Goal: Download file/media

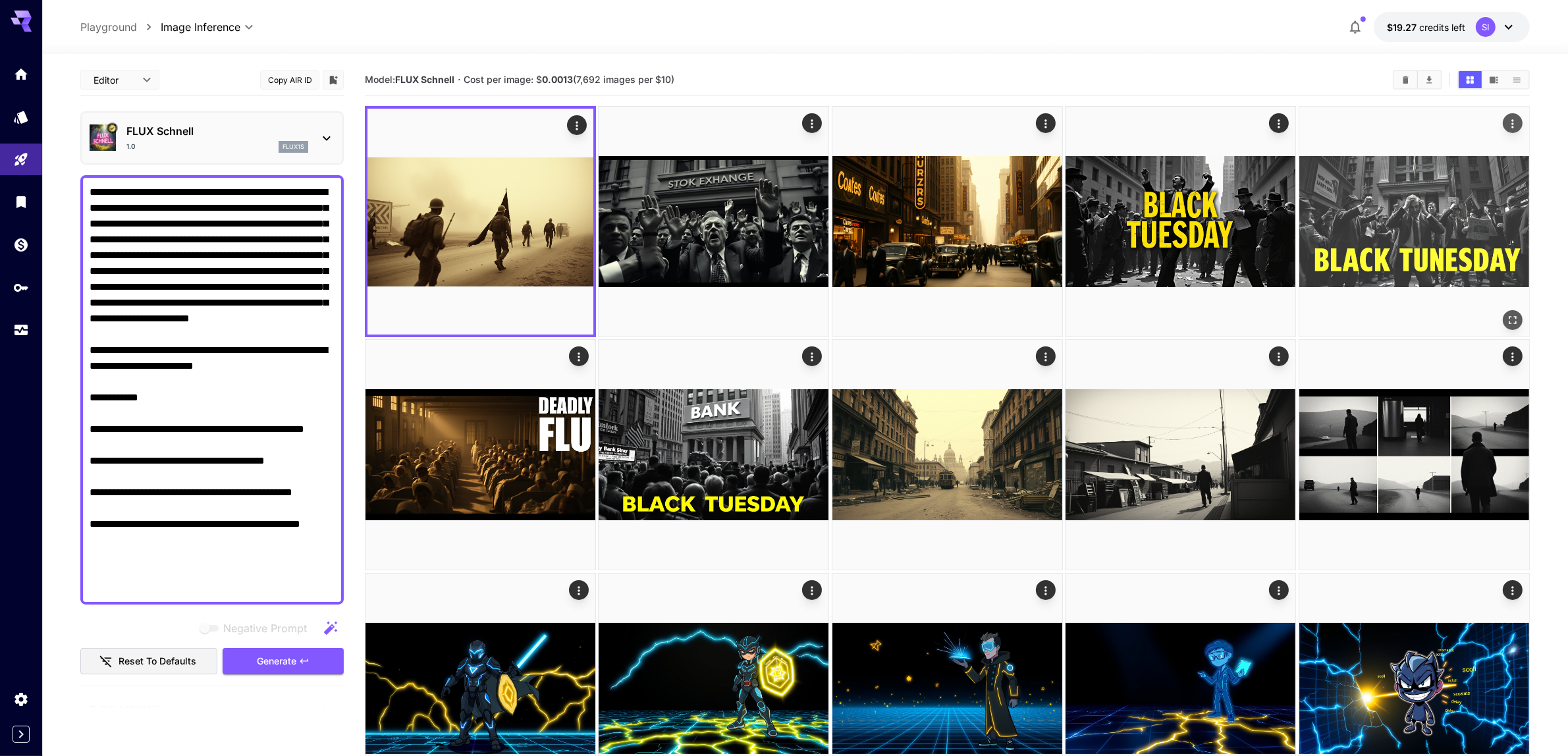
click at [285, 654] on span "Generate" at bounding box center [277, 661] width 40 height 16
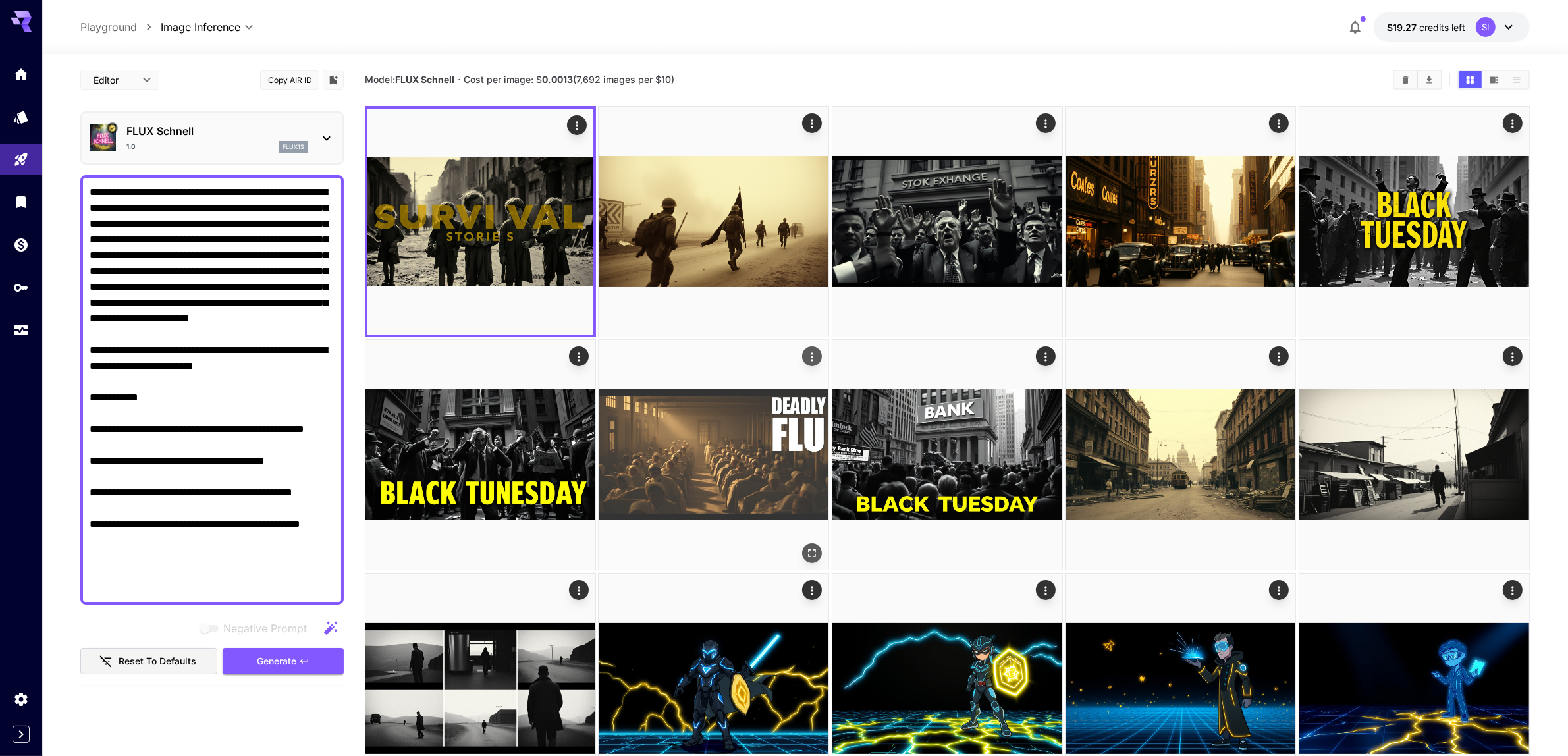
click at [0, 0] on icon "Open in fullscreen" at bounding box center [0, 0] width 0 height 0
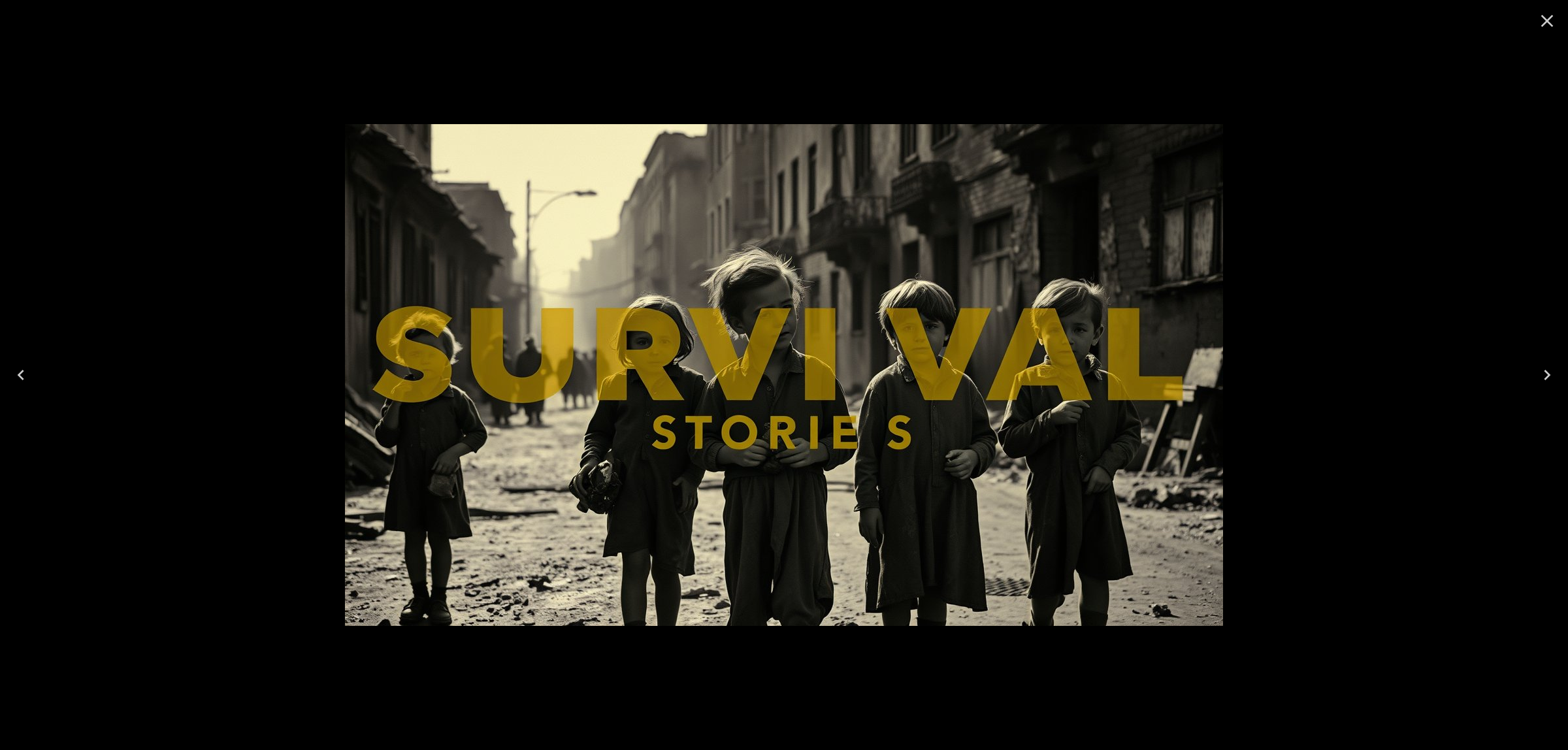
drag, startPoint x: 1543, startPoint y: 24, endPoint x: 1152, endPoint y: 214, distance: 434.7
click at [1542, 25] on icon "Close" at bounding box center [1548, 21] width 13 height 13
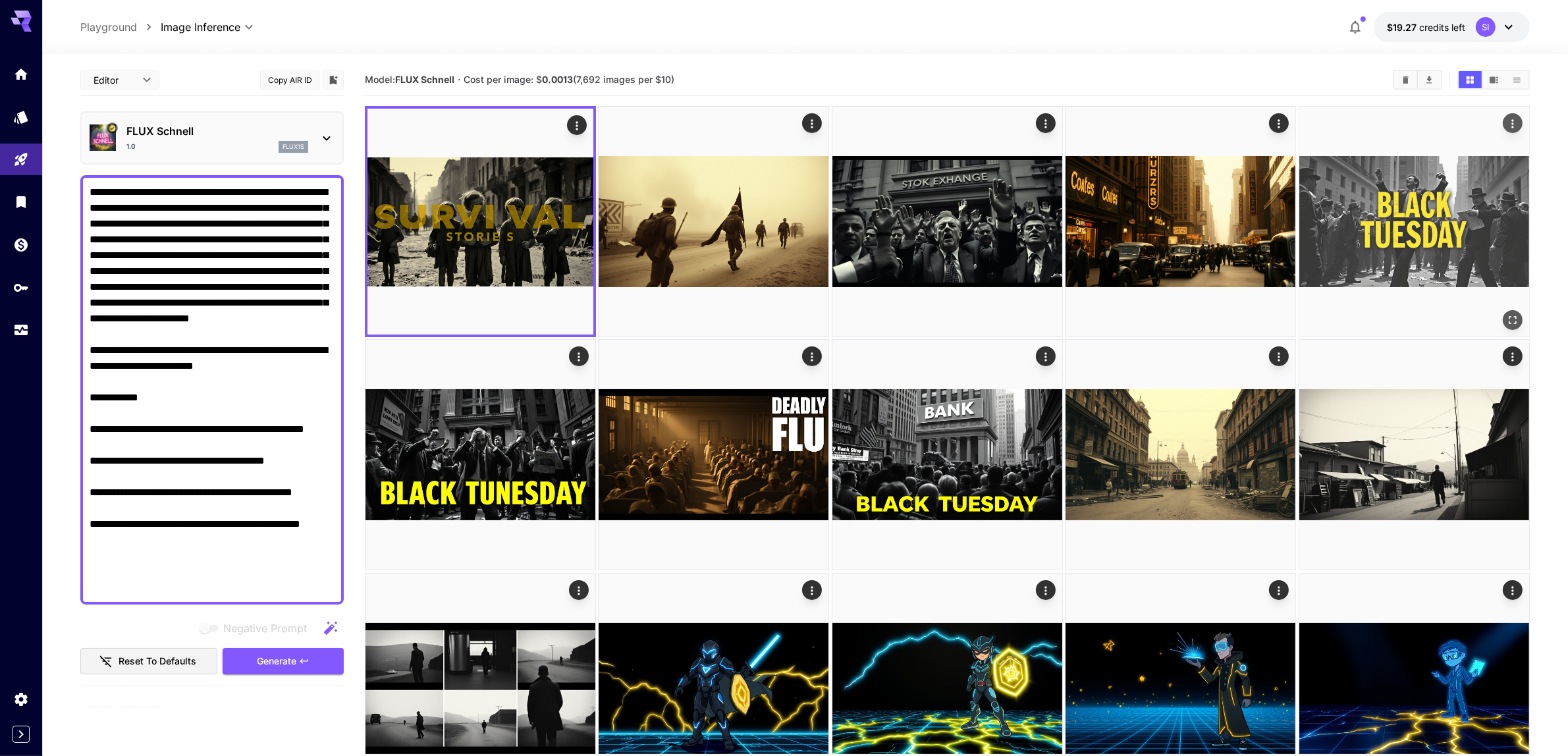
drag, startPoint x: 287, startPoint y: 656, endPoint x: 506, endPoint y: 466, distance: 289.9
click at [288, 654] on span "Generate" at bounding box center [277, 661] width 40 height 16
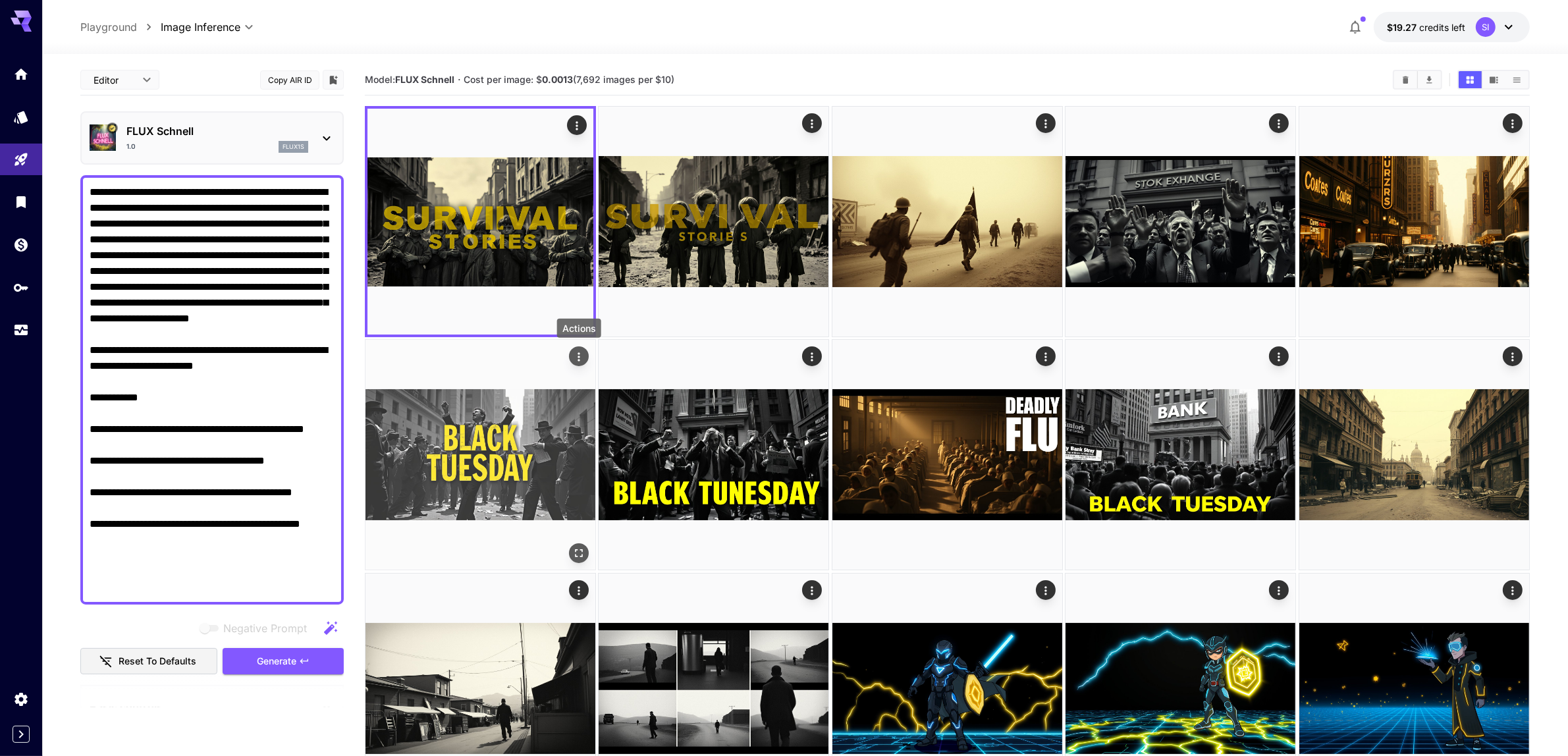
click at [581, 353] on icon "Actions" at bounding box center [578, 357] width 13 height 13
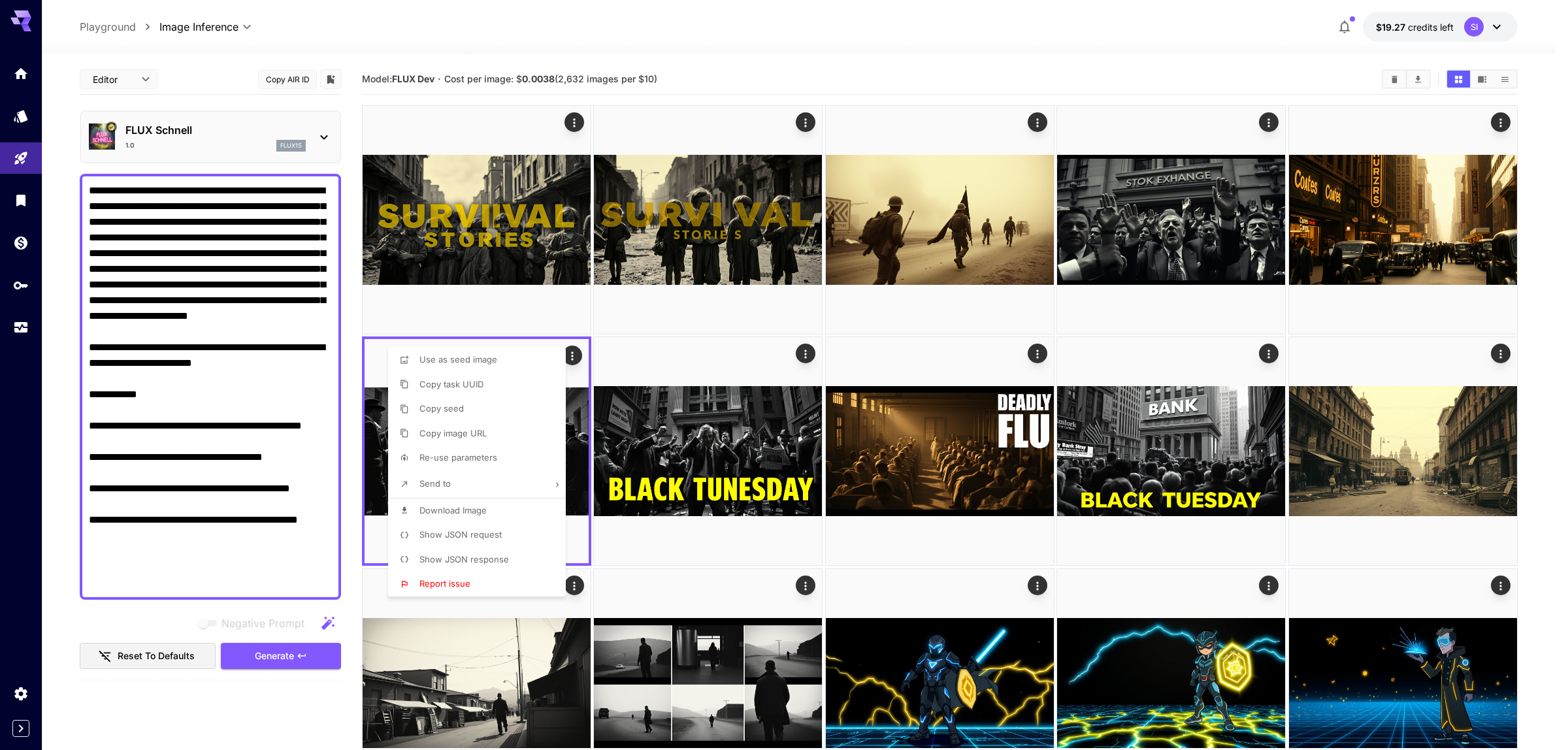
click at [555, 247] on div at bounding box center [784, 375] width 1568 height 750
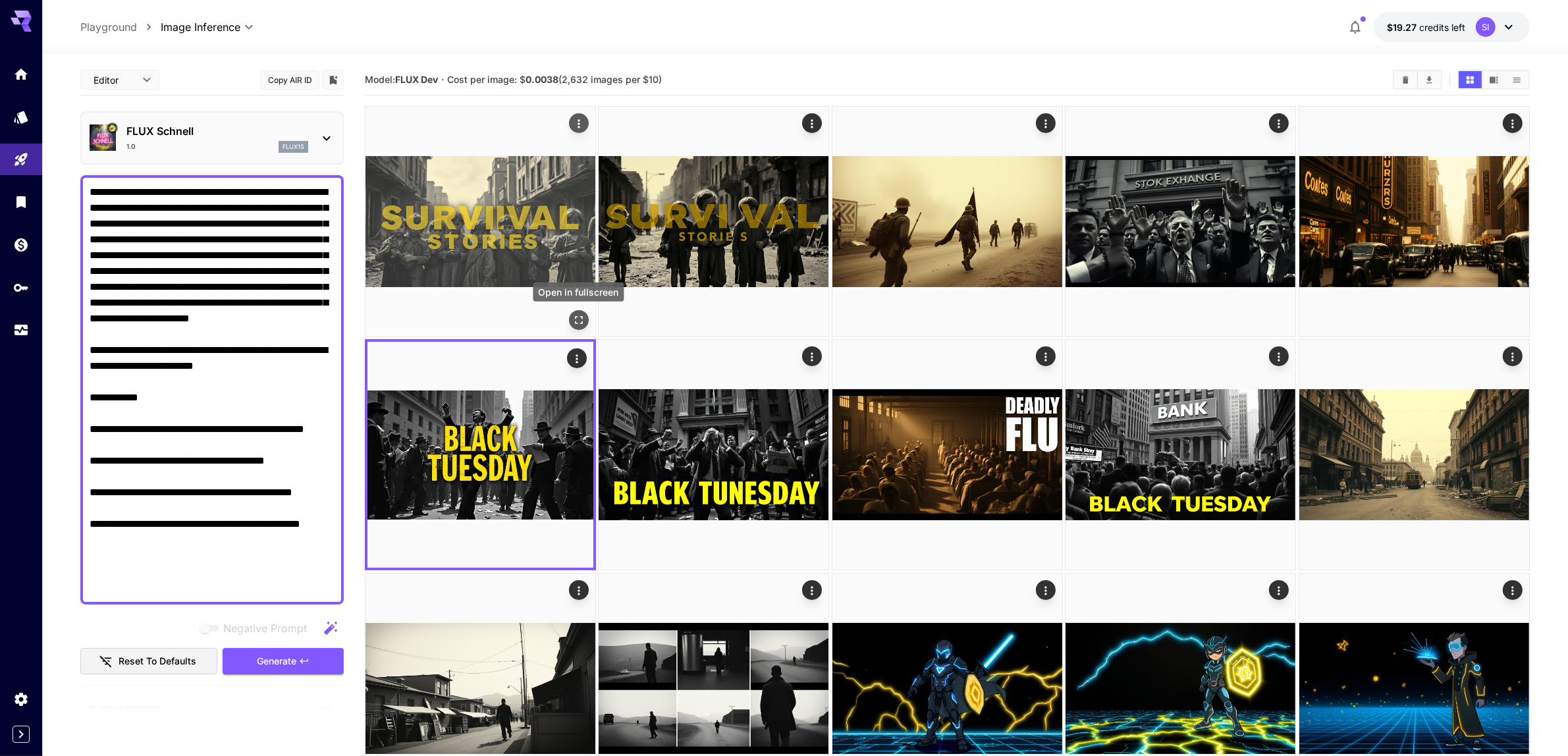
click at [578, 317] on icon "Open in fullscreen" at bounding box center [578, 320] width 13 height 13
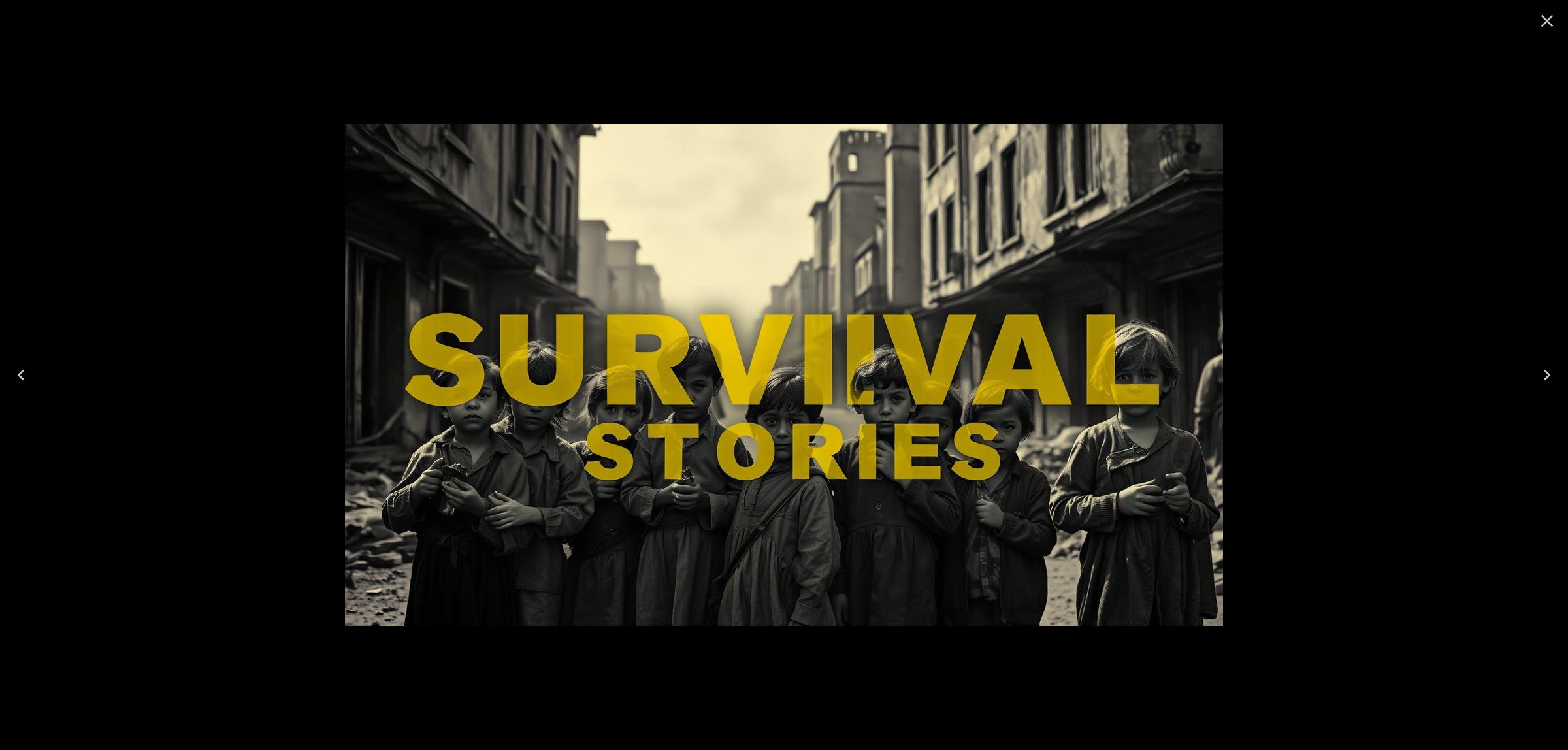
click at [1540, 20] on icon "Close" at bounding box center [1548, 21] width 21 height 21
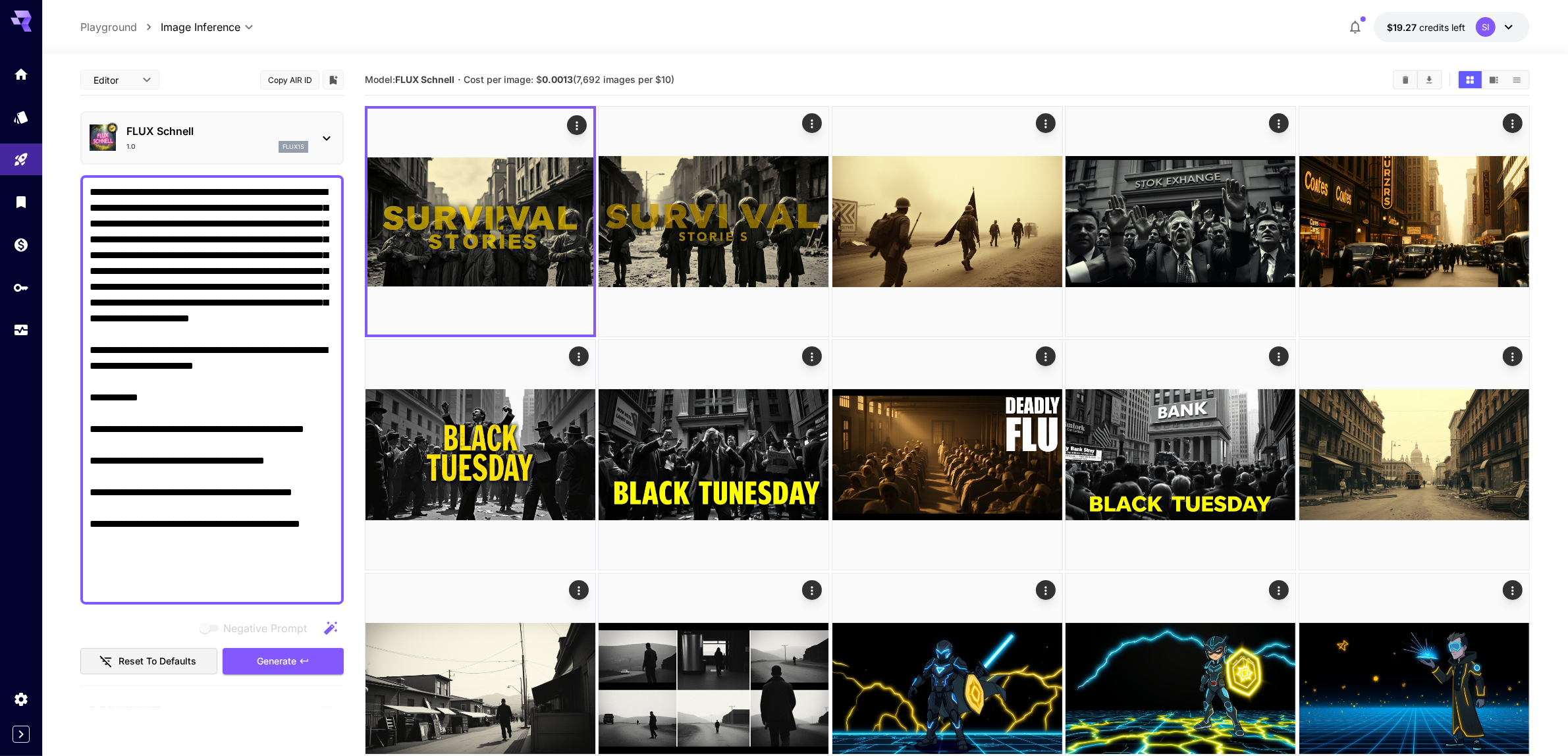
click at [245, 241] on textarea "**********" at bounding box center [213, 390] width 246 height 411
paste textarea "**********"
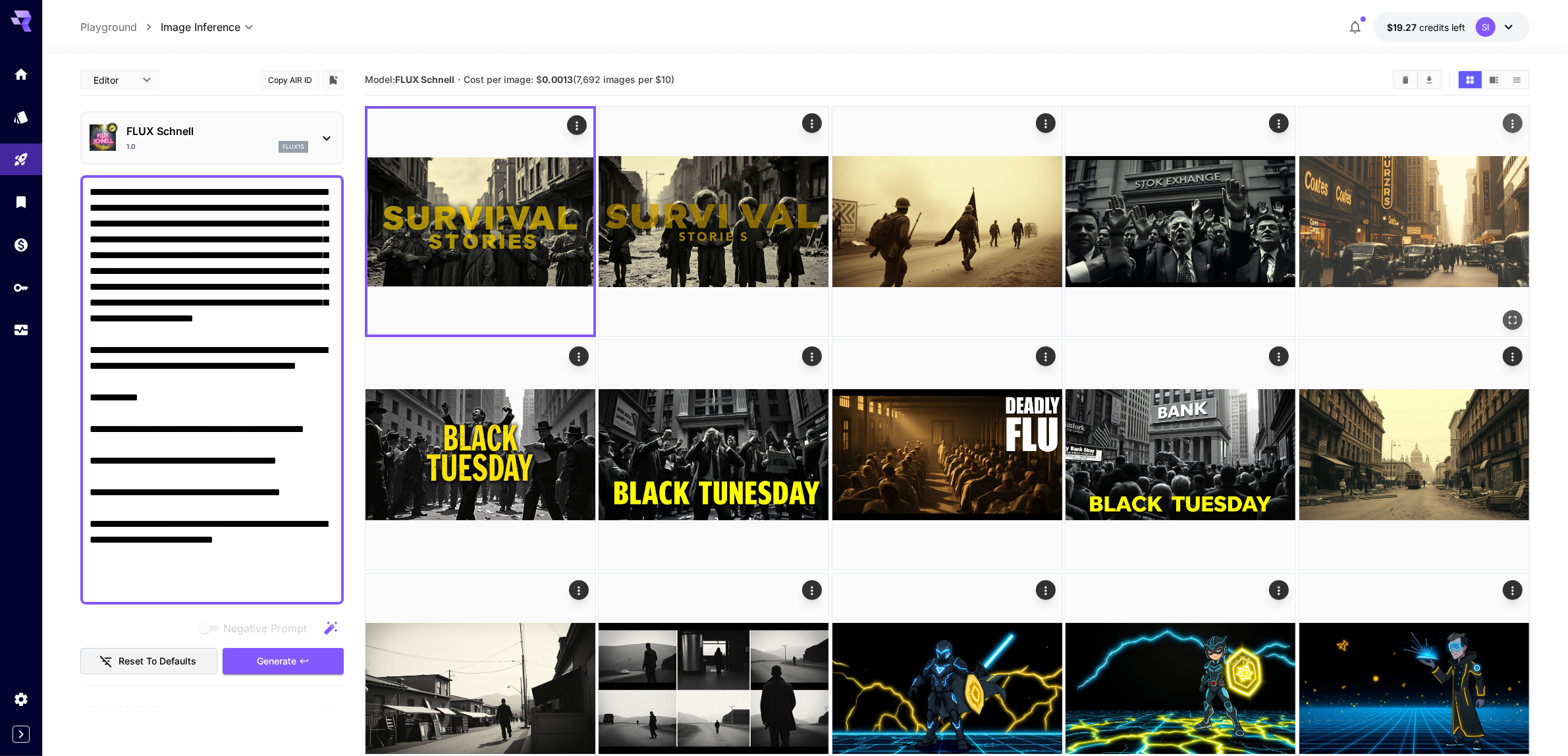
drag, startPoint x: 251, startPoint y: 660, endPoint x: 473, endPoint y: 379, distance: 358.1
click at [254, 659] on button "Generate" at bounding box center [283, 661] width 121 height 27
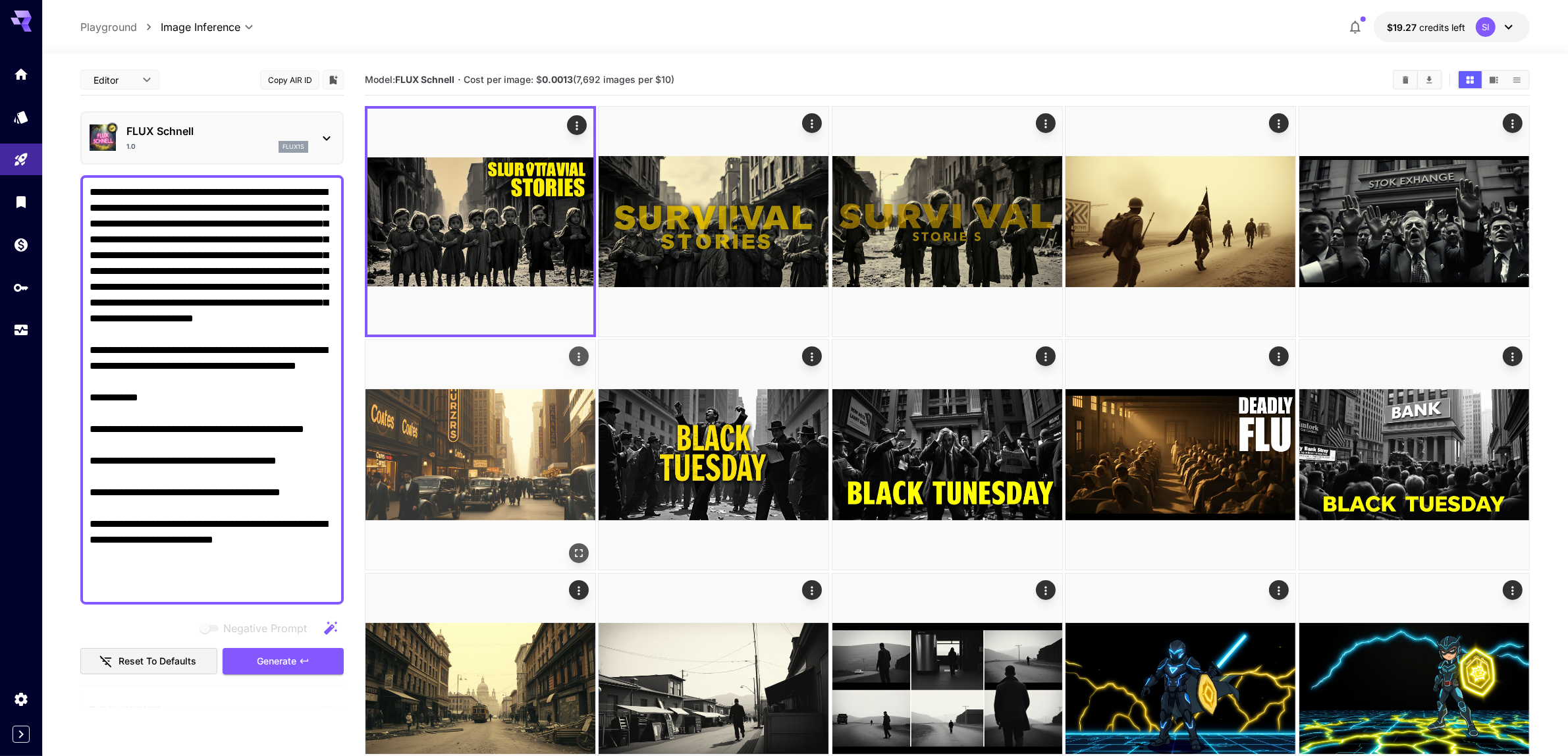
click at [0, 0] on icon "Open in fullscreen" at bounding box center [0, 0] width 0 height 0
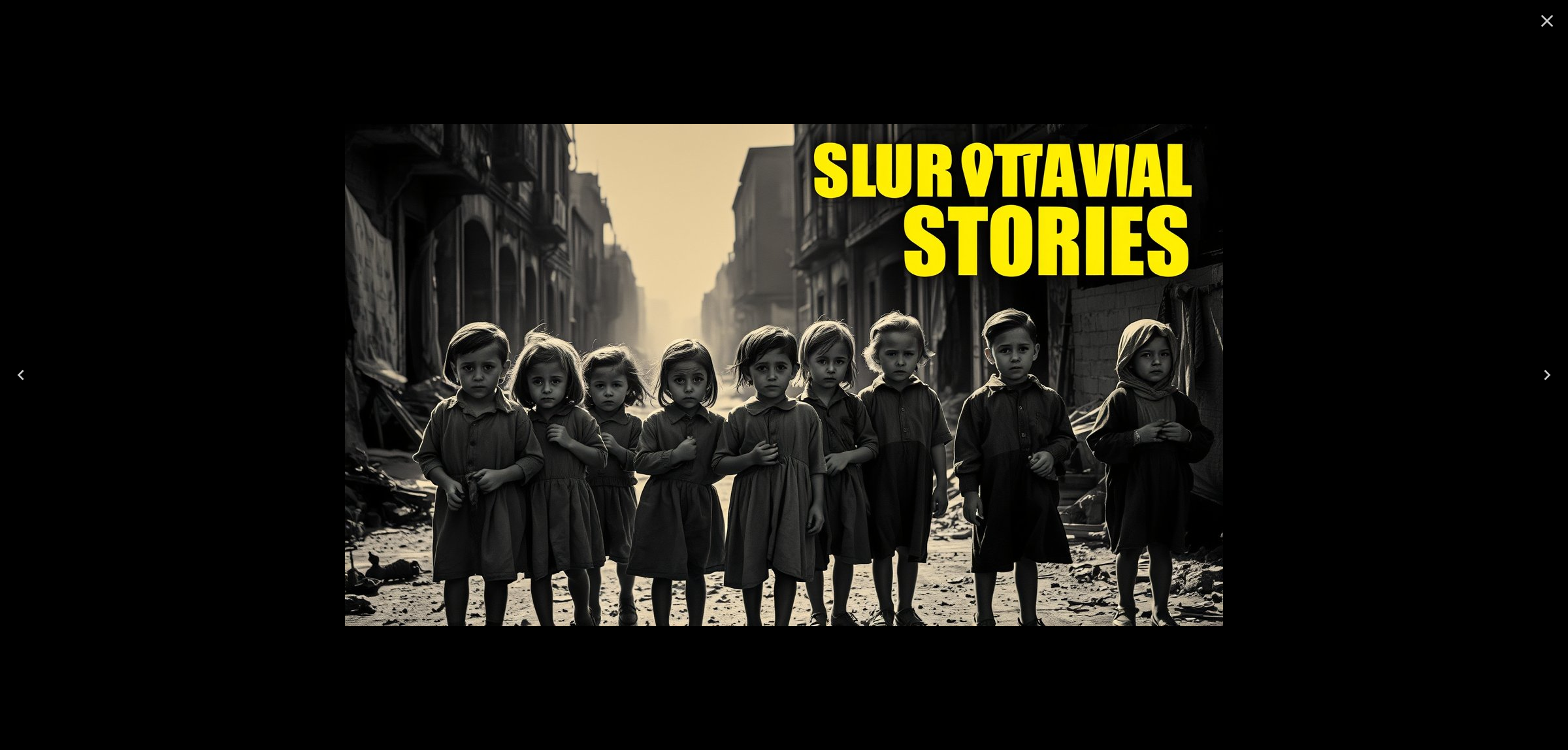
click at [1546, 27] on icon "Close" at bounding box center [1548, 21] width 21 height 21
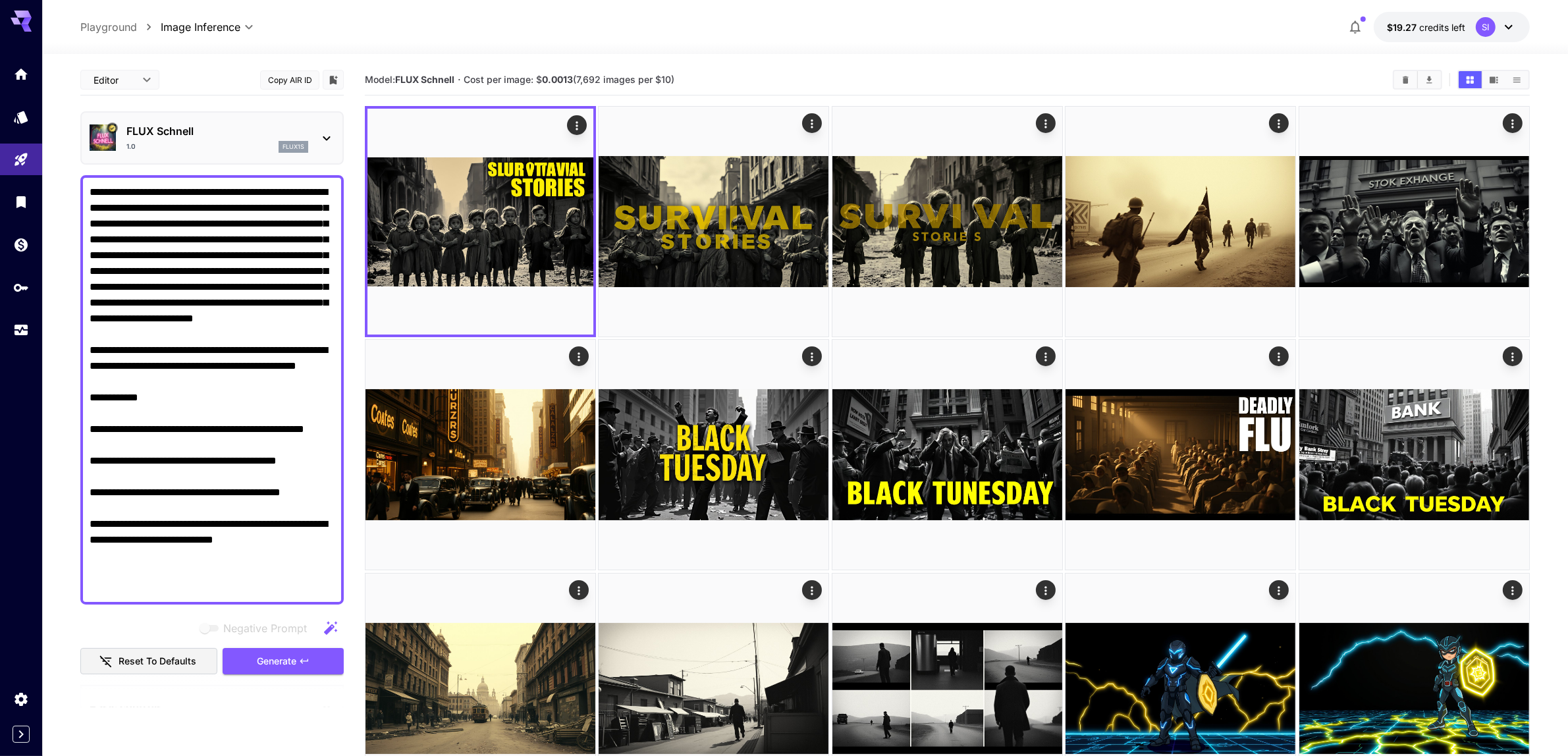
click at [241, 558] on textarea "**********" at bounding box center [213, 390] width 246 height 411
click at [277, 666] on span "Generate" at bounding box center [277, 661] width 40 height 16
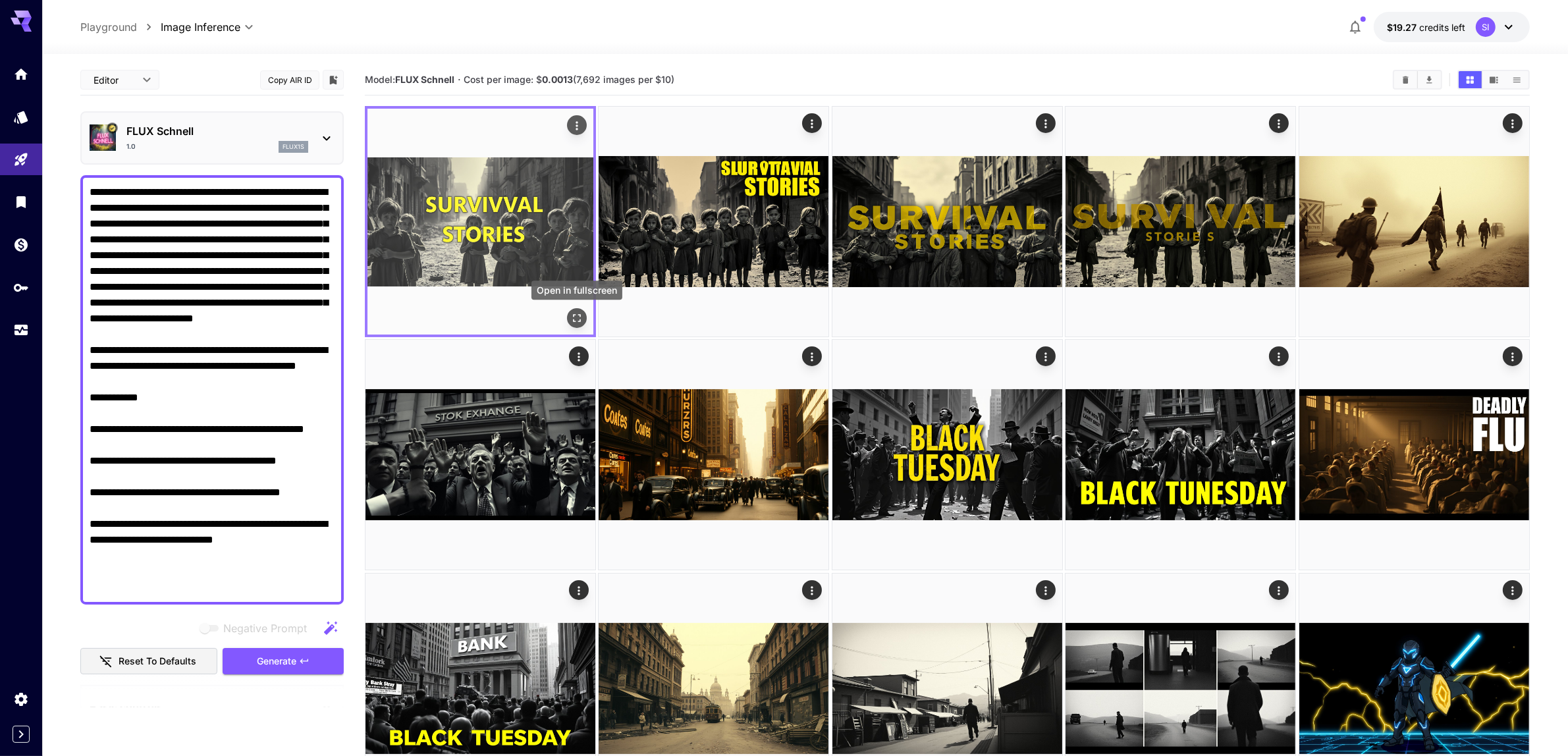
click at [578, 320] on icon "Open in fullscreen" at bounding box center [576, 318] width 13 height 13
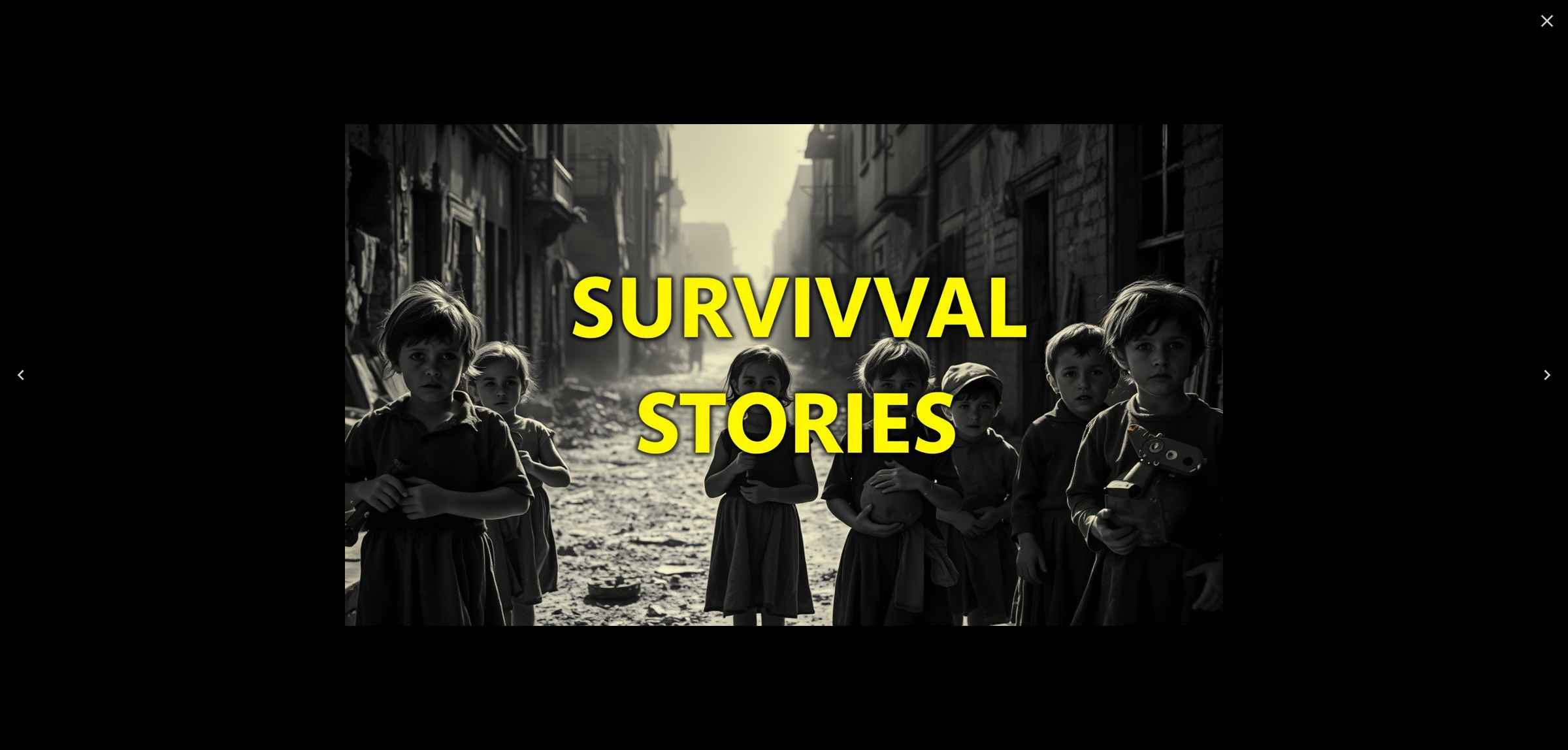
drag, startPoint x: 1546, startPoint y: 27, endPoint x: 1288, endPoint y: 155, distance: 288.0
click at [1546, 27] on icon "Close" at bounding box center [1548, 21] width 21 height 21
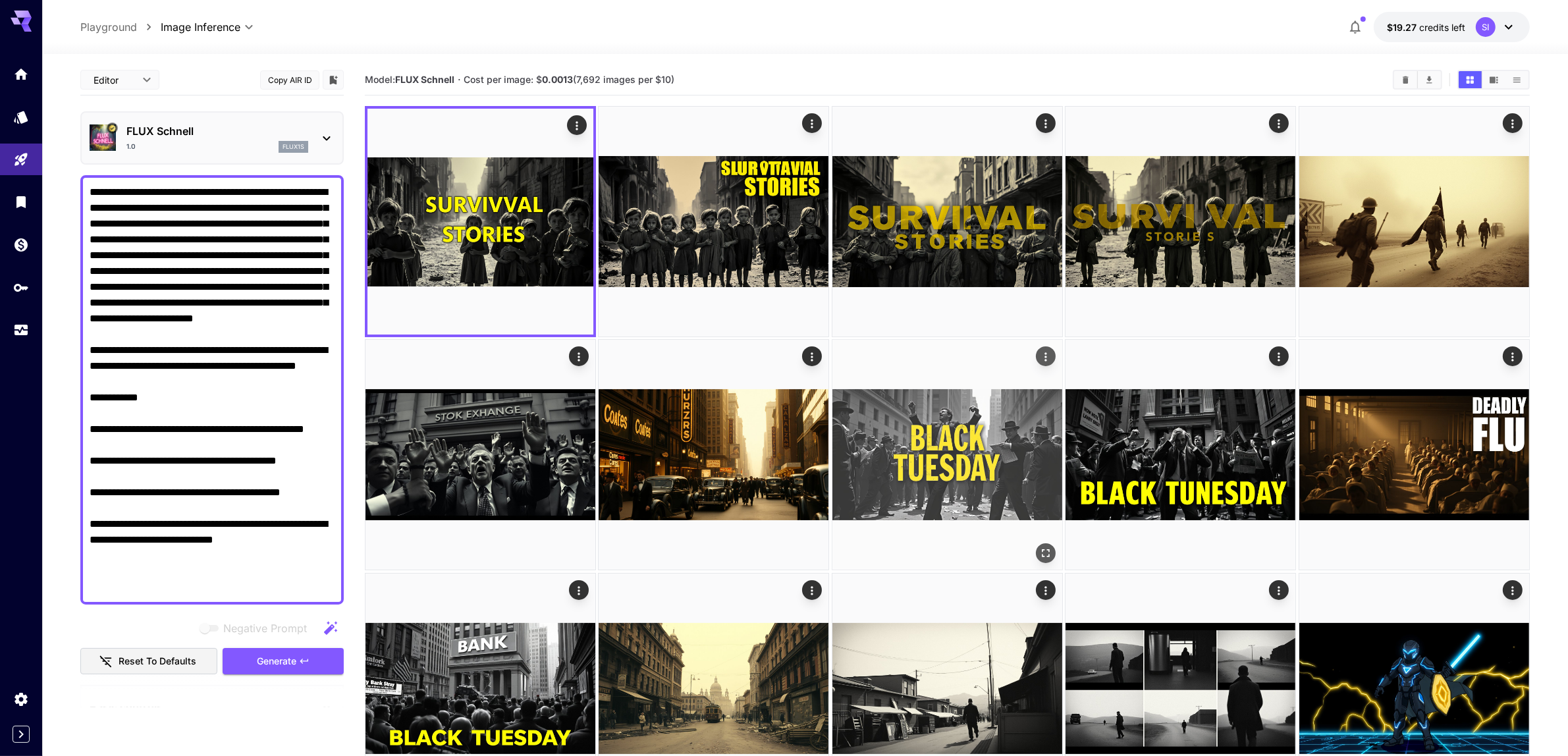
click at [1041, 548] on icon "Open in fullscreen" at bounding box center [1045, 554] width 13 height 13
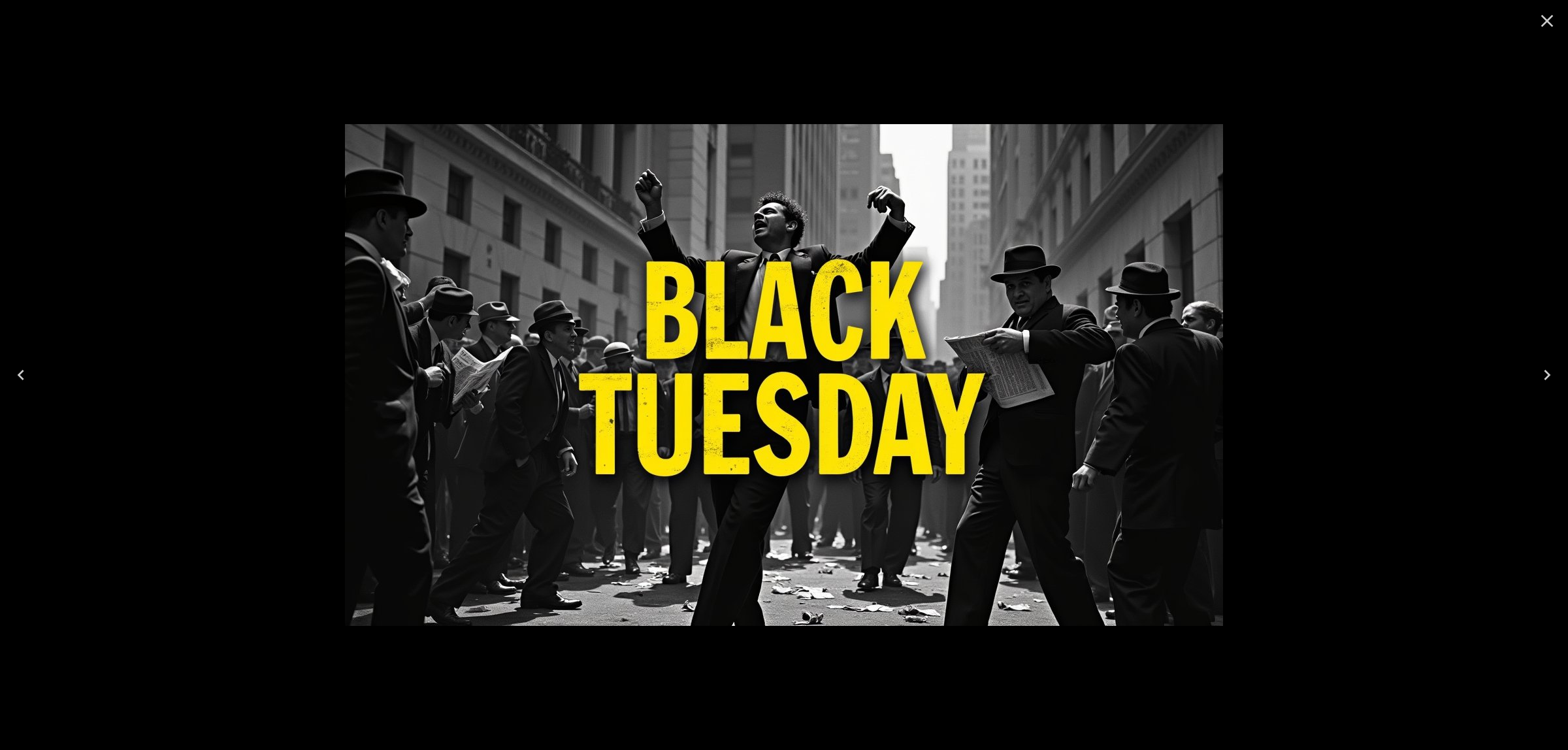
click at [1546, 24] on icon "Close" at bounding box center [1548, 21] width 21 height 21
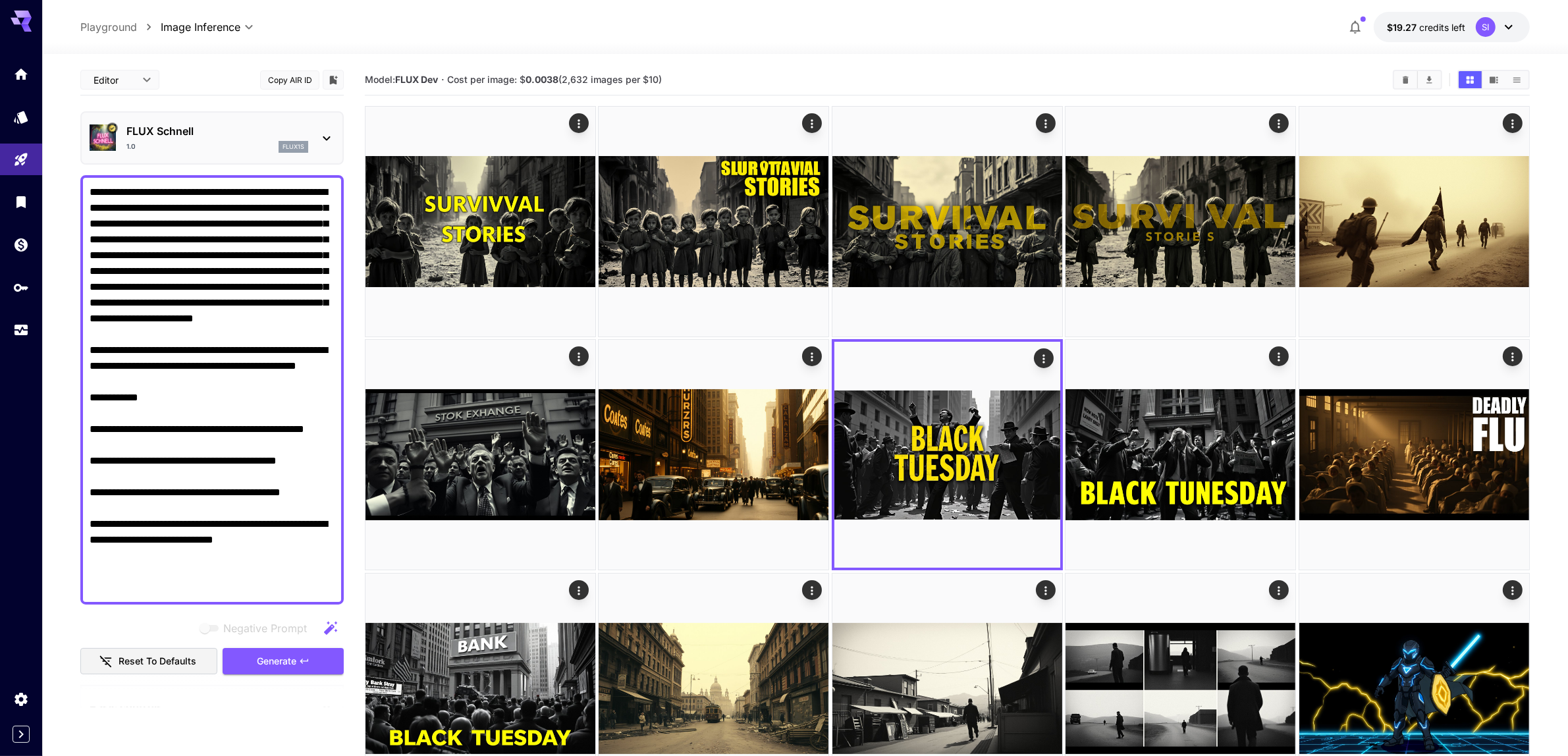
click at [170, 333] on textarea "**********" at bounding box center [213, 390] width 246 height 411
paste textarea "**********"
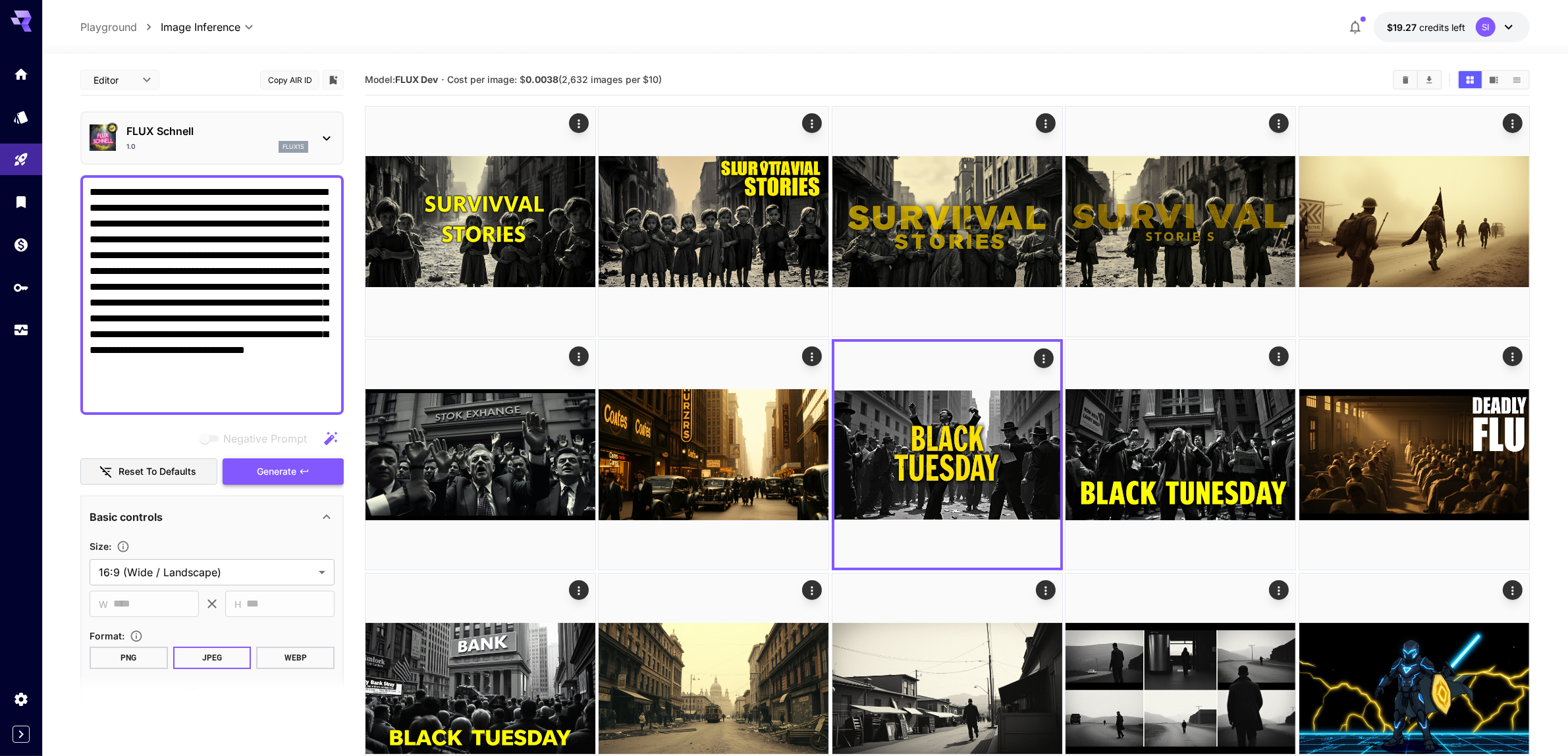
click at [285, 475] on span "Generate" at bounding box center [277, 471] width 40 height 16
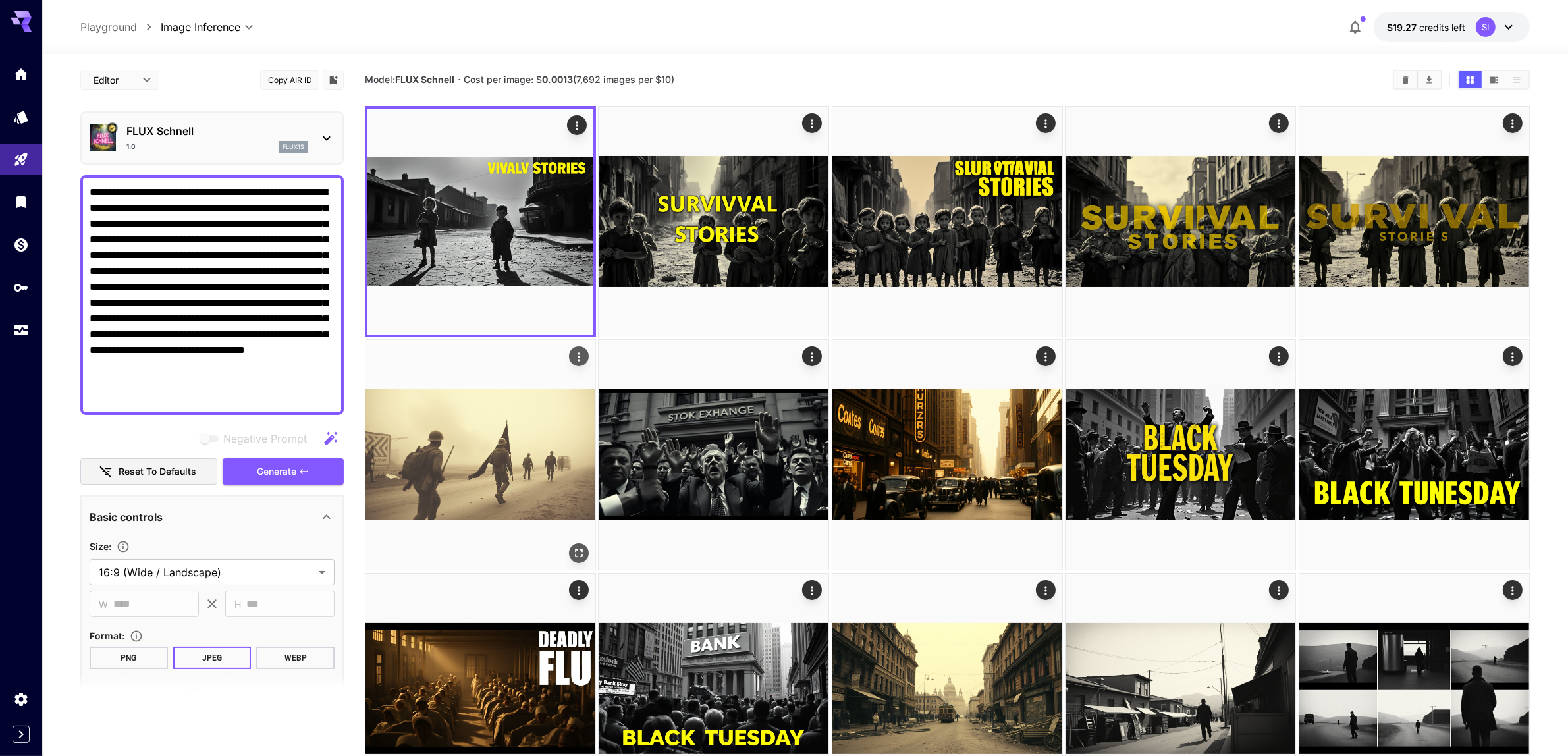
click at [285, 466] on span "Generate" at bounding box center [277, 471] width 40 height 16
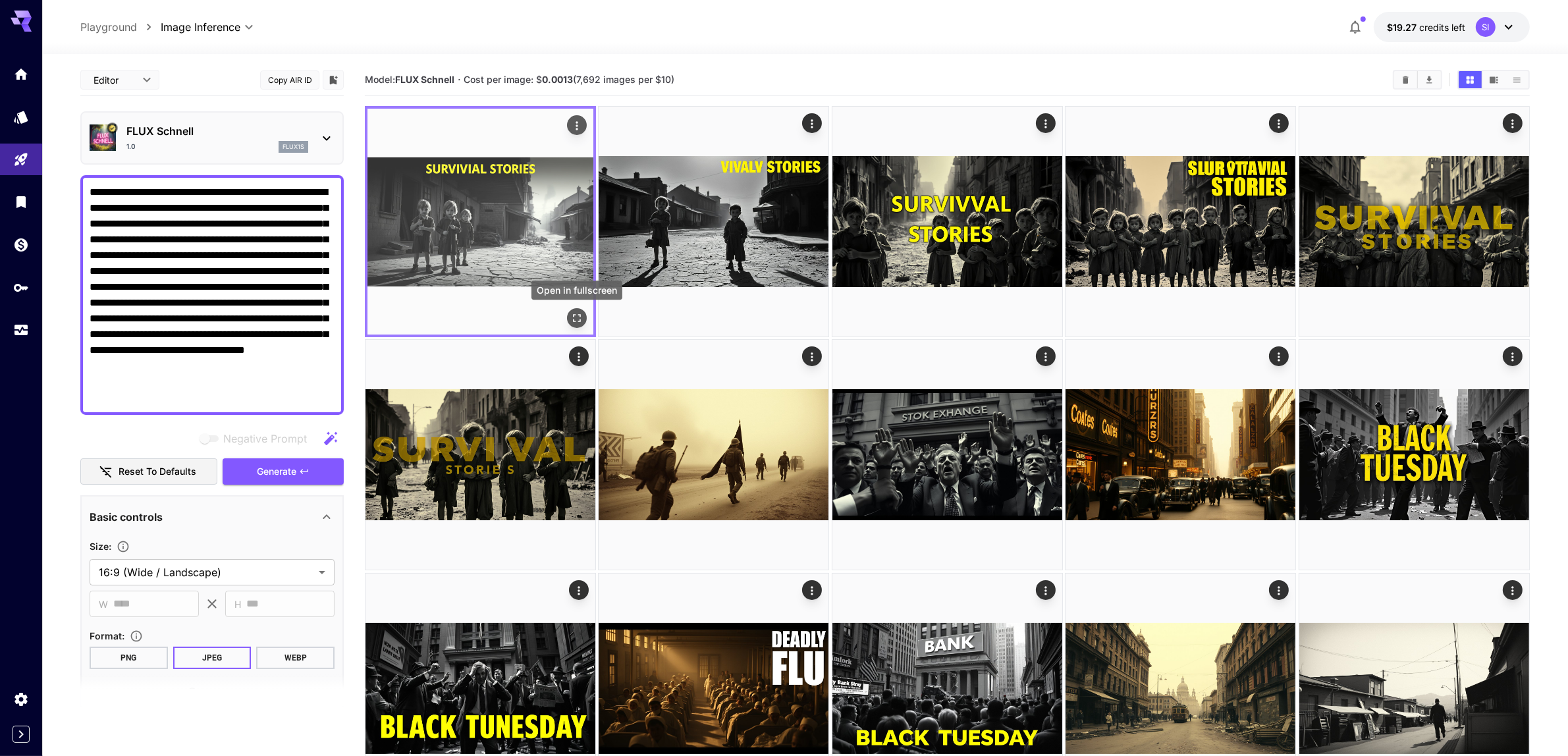
click at [575, 317] on icon "Open in fullscreen" at bounding box center [576, 318] width 13 height 13
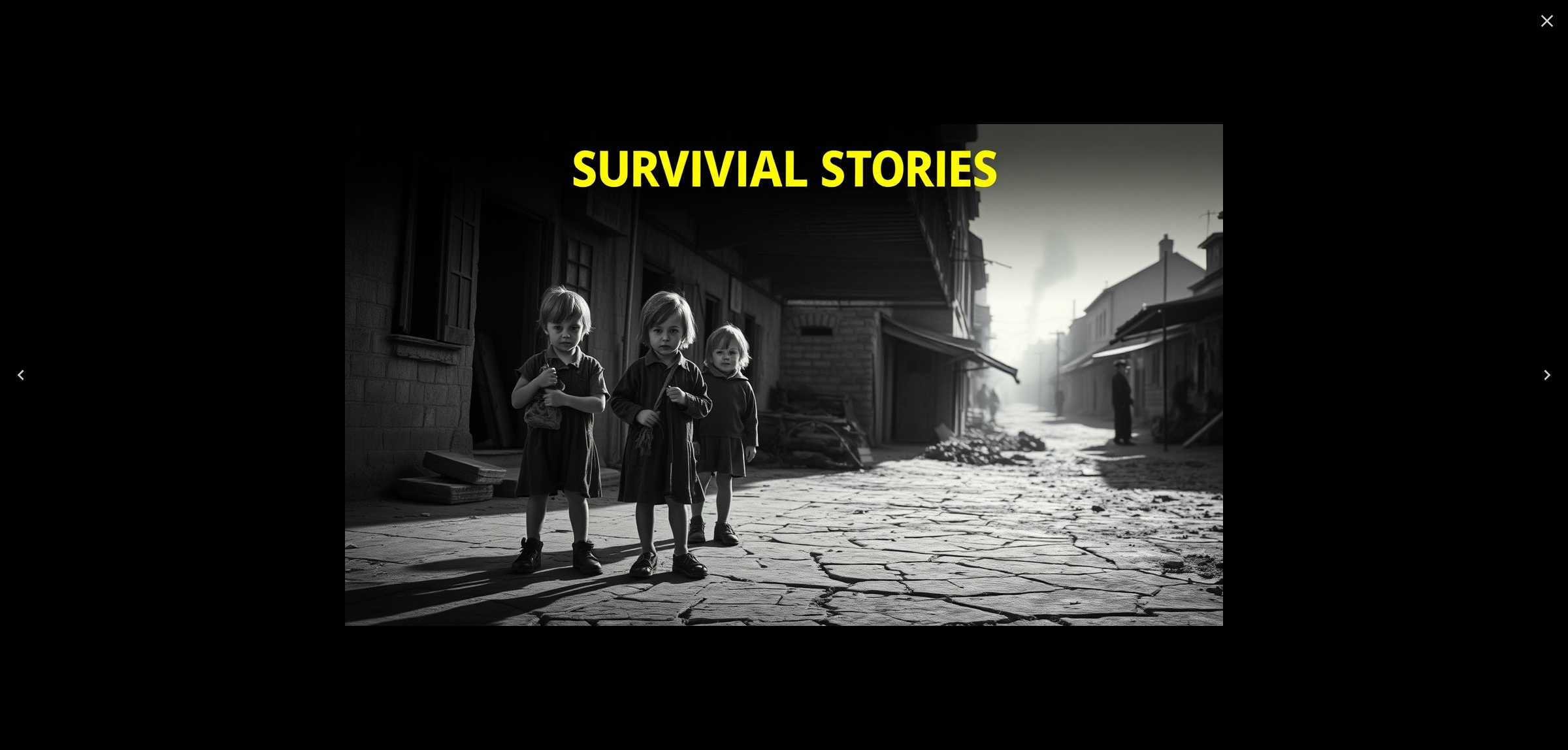
drag, startPoint x: 1549, startPoint y: 22, endPoint x: 1176, endPoint y: 178, distance: 404.3
click at [1547, 23] on icon "Close" at bounding box center [1548, 21] width 21 height 21
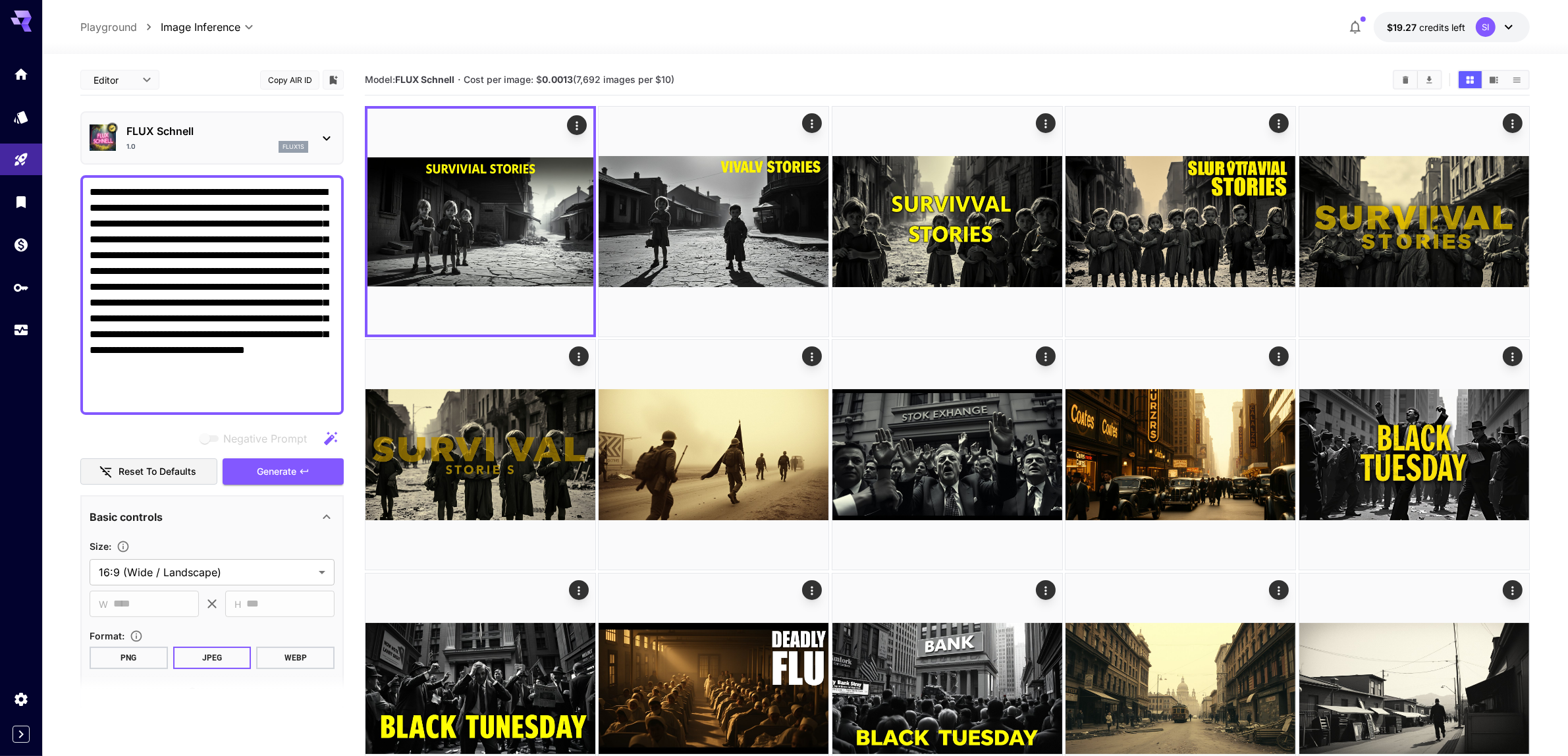
click at [168, 206] on textarea "**********" at bounding box center [213, 295] width 246 height 221
click at [255, 464] on button "Generate" at bounding box center [283, 472] width 121 height 27
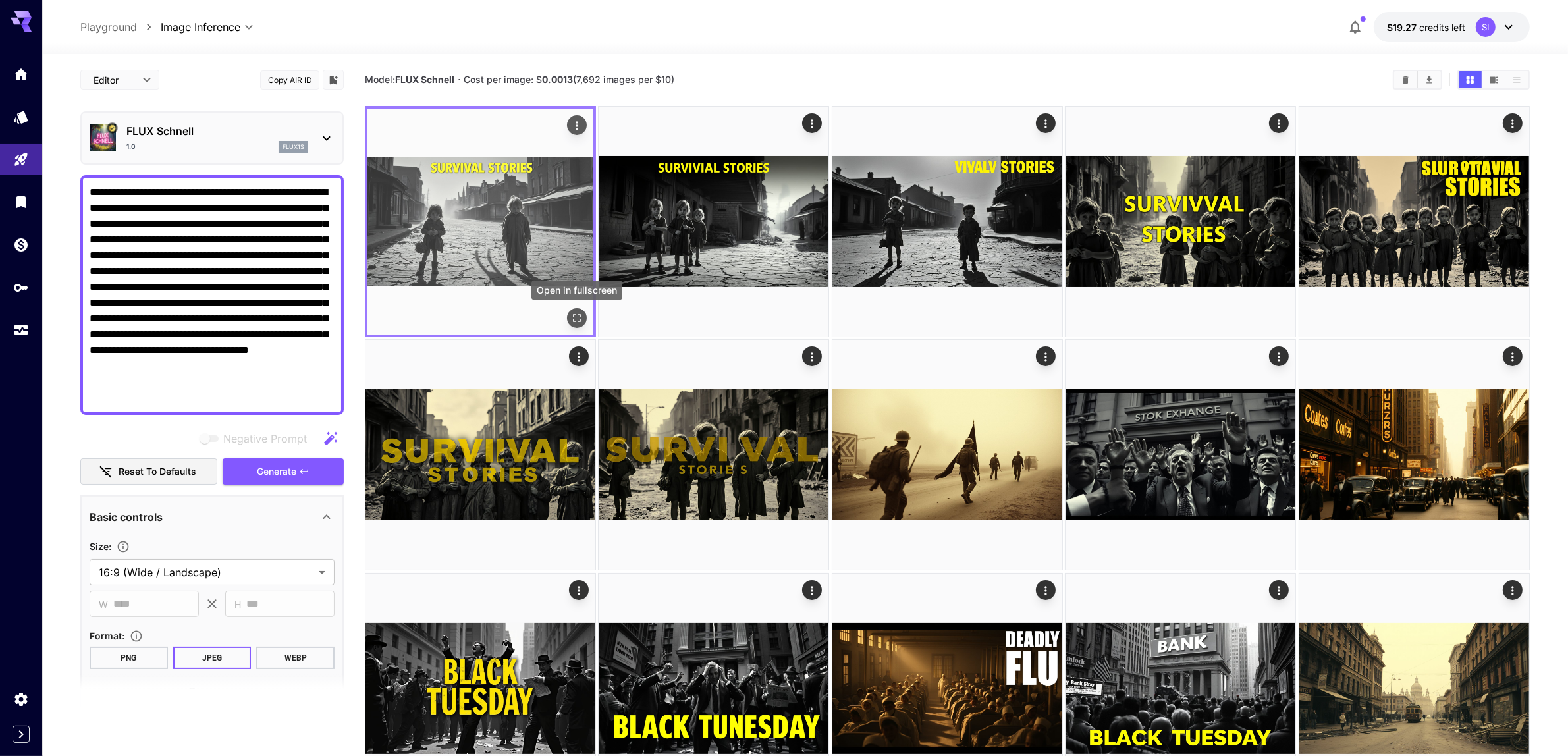
click at [578, 317] on icon "Open in fullscreen" at bounding box center [576, 318] width 13 height 13
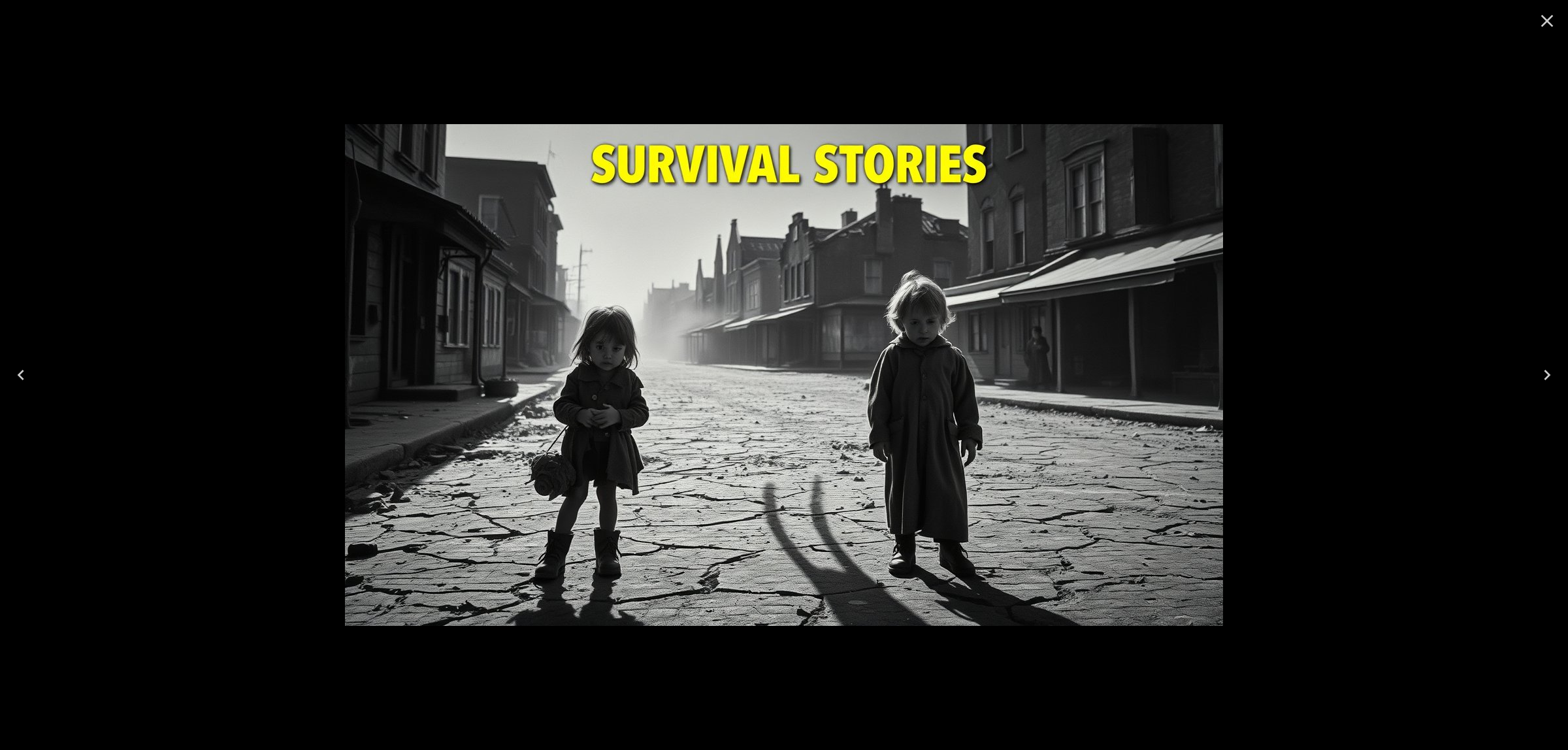
drag, startPoint x: 1547, startPoint y: 21, endPoint x: 1541, endPoint y: 24, distance: 6.7
click at [1546, 22] on icon "Close" at bounding box center [1548, 21] width 13 height 13
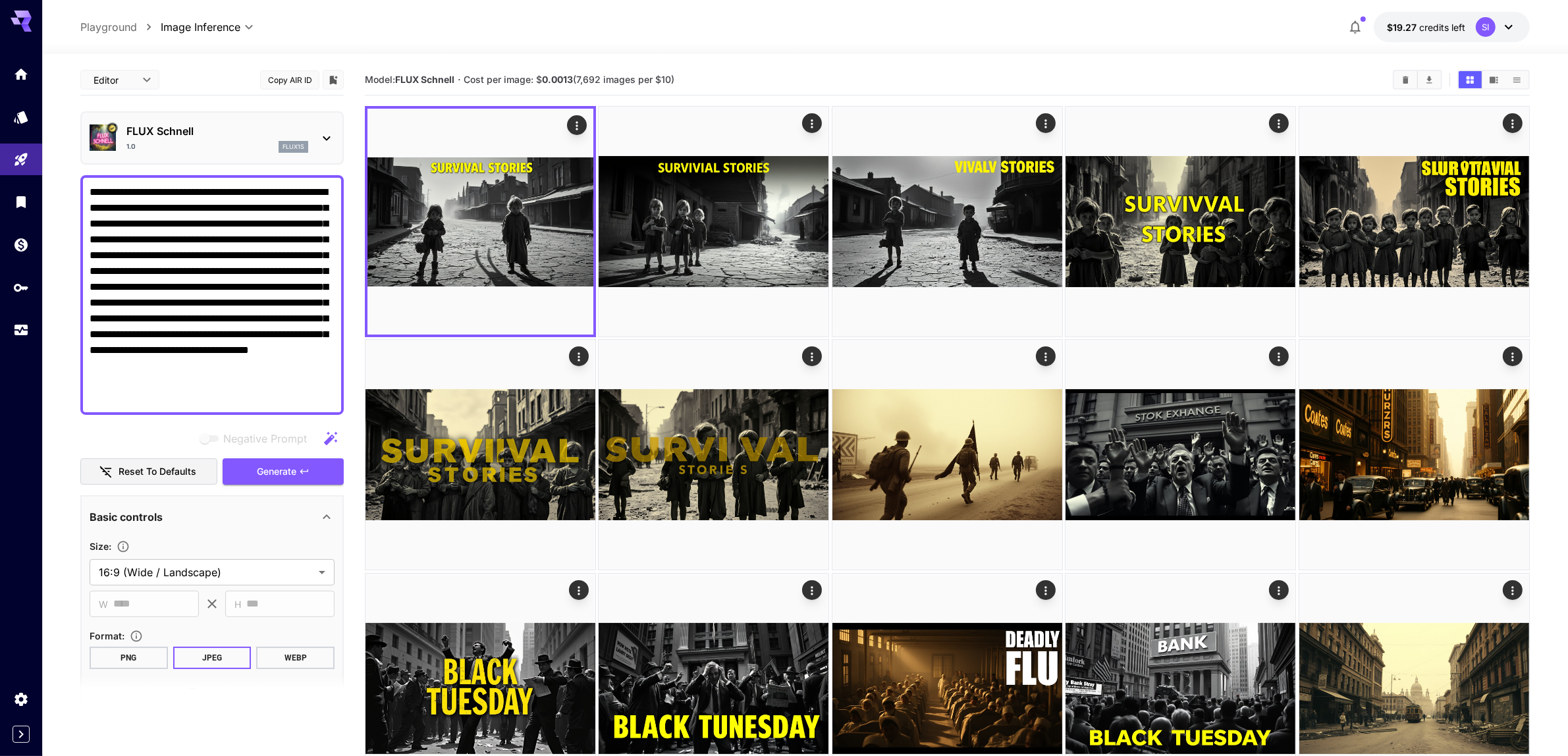
click at [246, 320] on textarea "**********" at bounding box center [213, 295] width 246 height 221
paste textarea "**********"
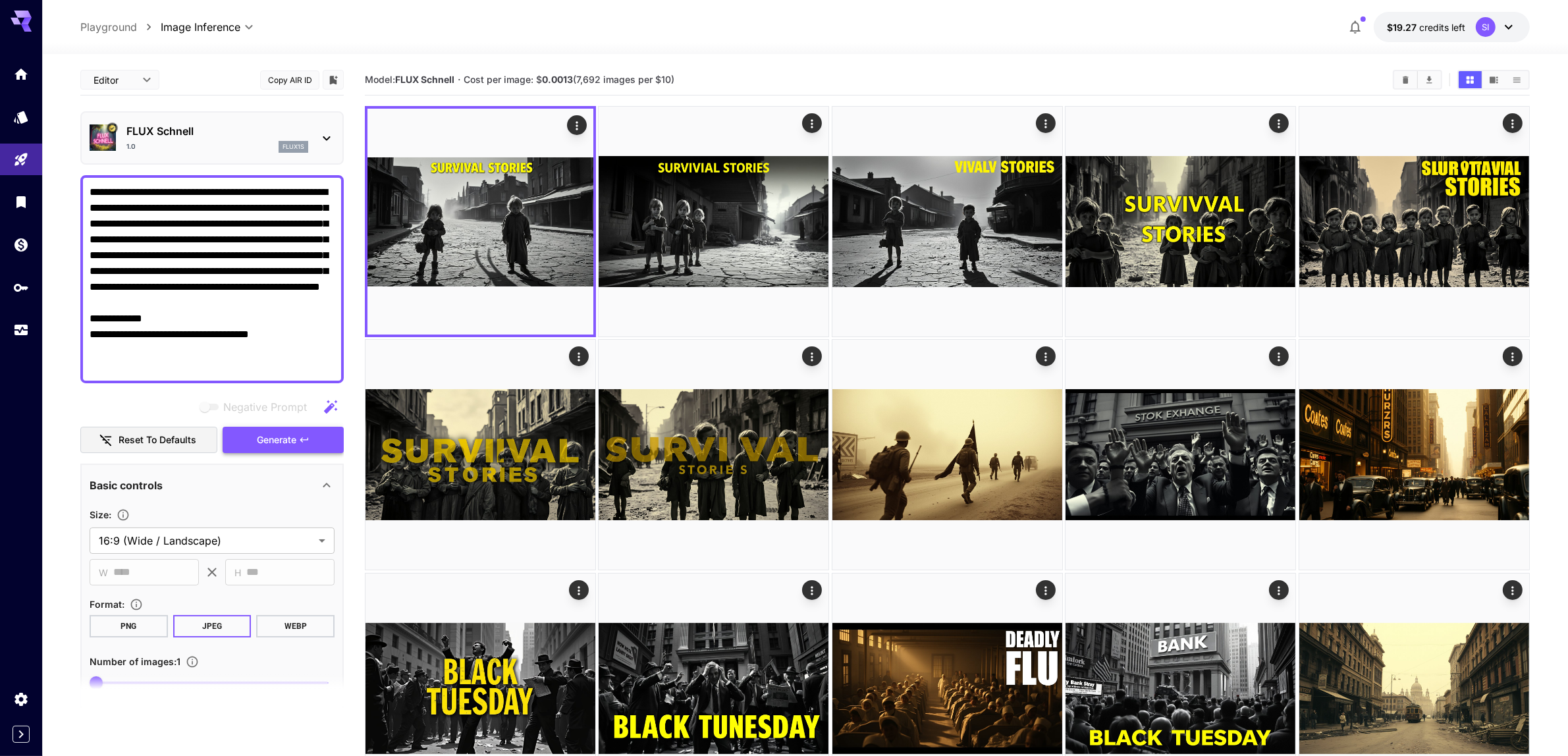
click at [285, 442] on span "Generate" at bounding box center [277, 440] width 40 height 16
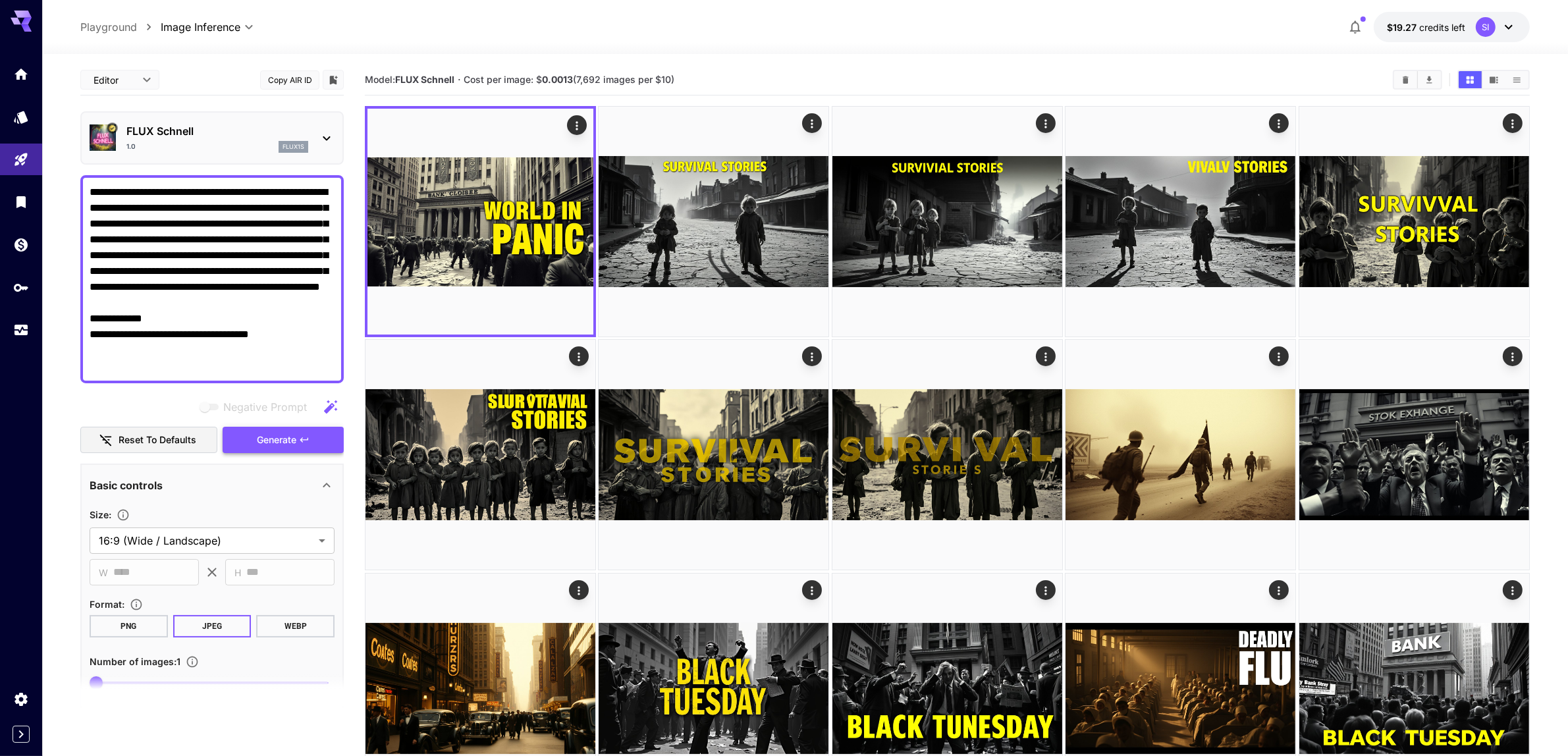
click at [287, 437] on span "Generate" at bounding box center [277, 440] width 40 height 16
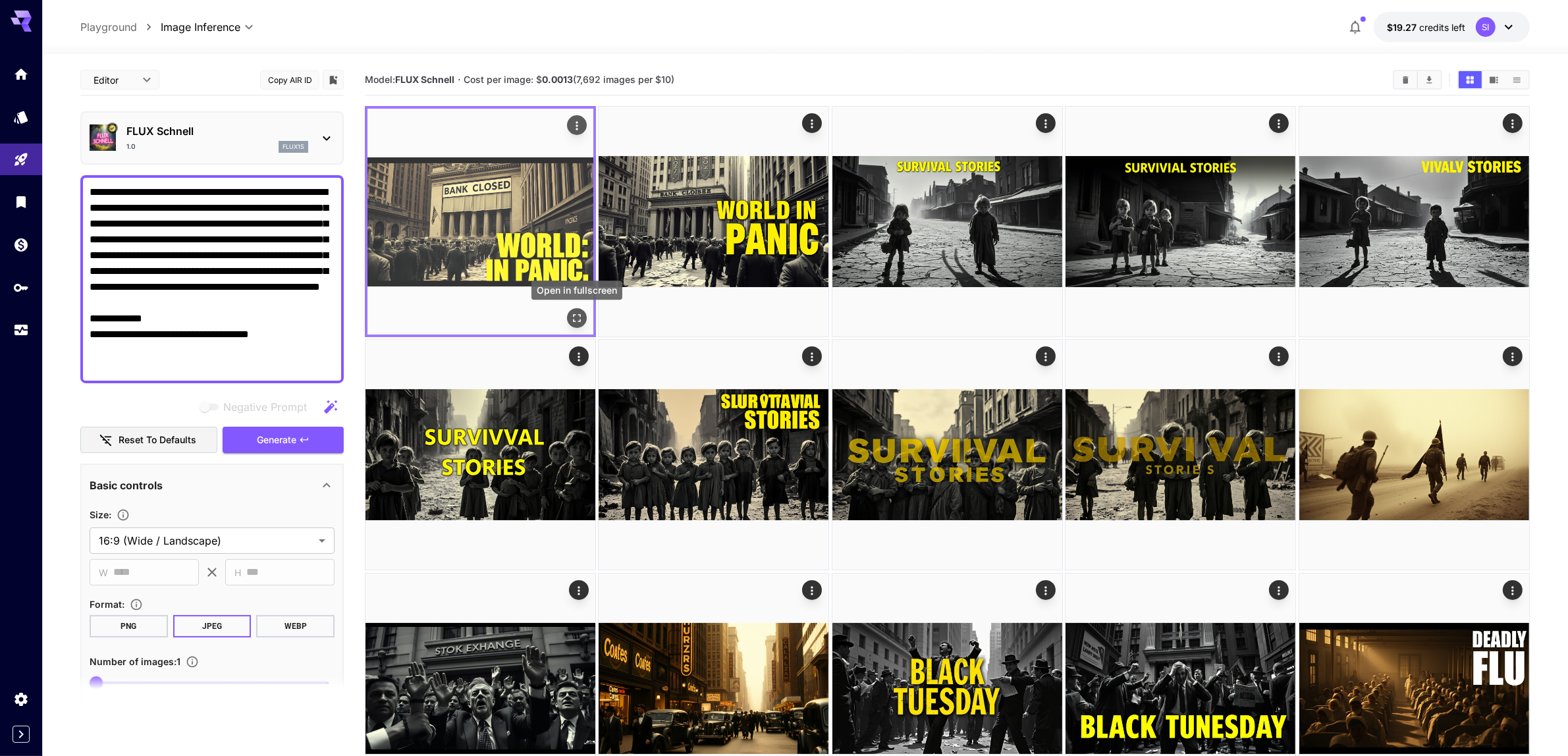
click at [576, 318] on icon "Open in fullscreen" at bounding box center [576, 318] width 13 height 13
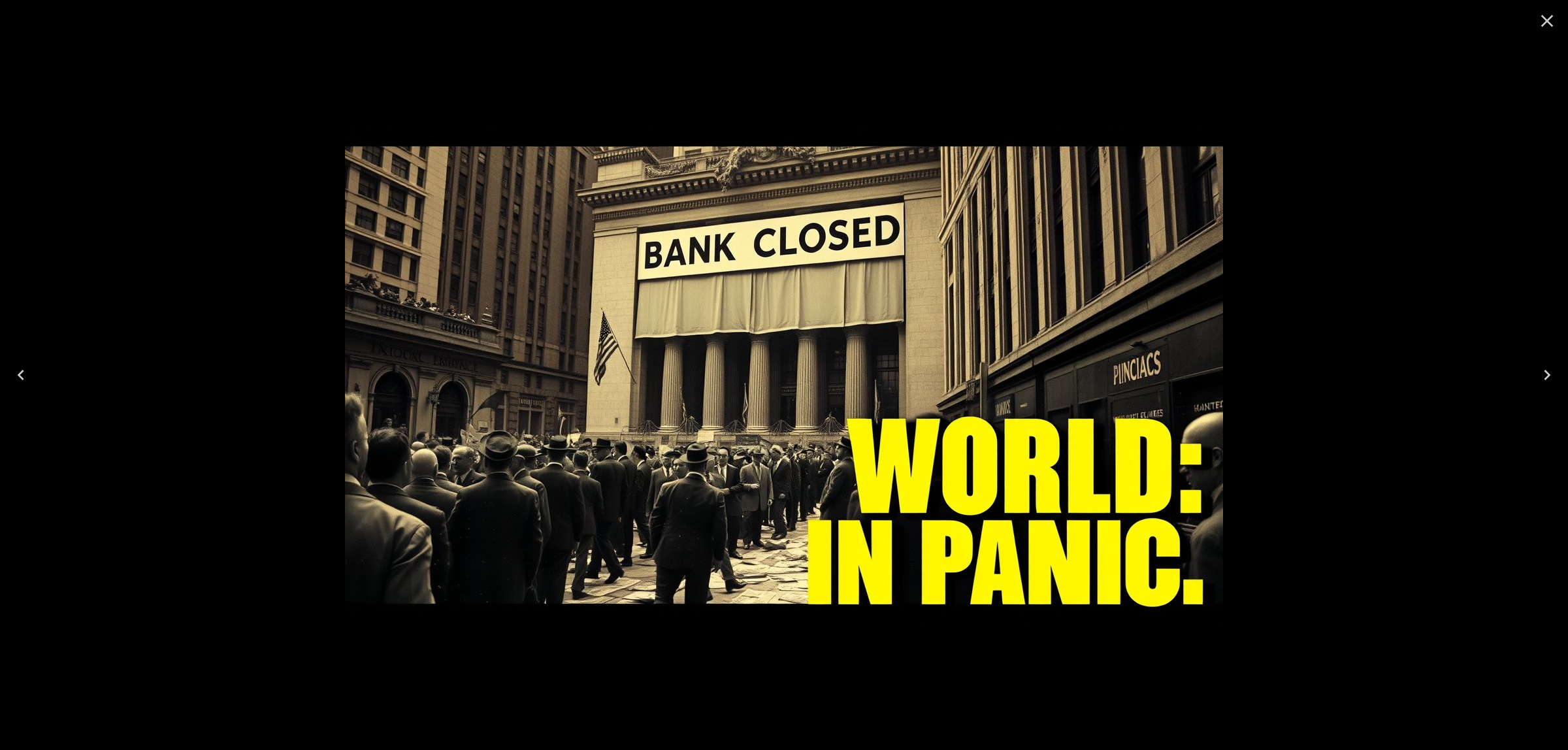
click at [1547, 23] on icon "Close" at bounding box center [1548, 21] width 21 height 21
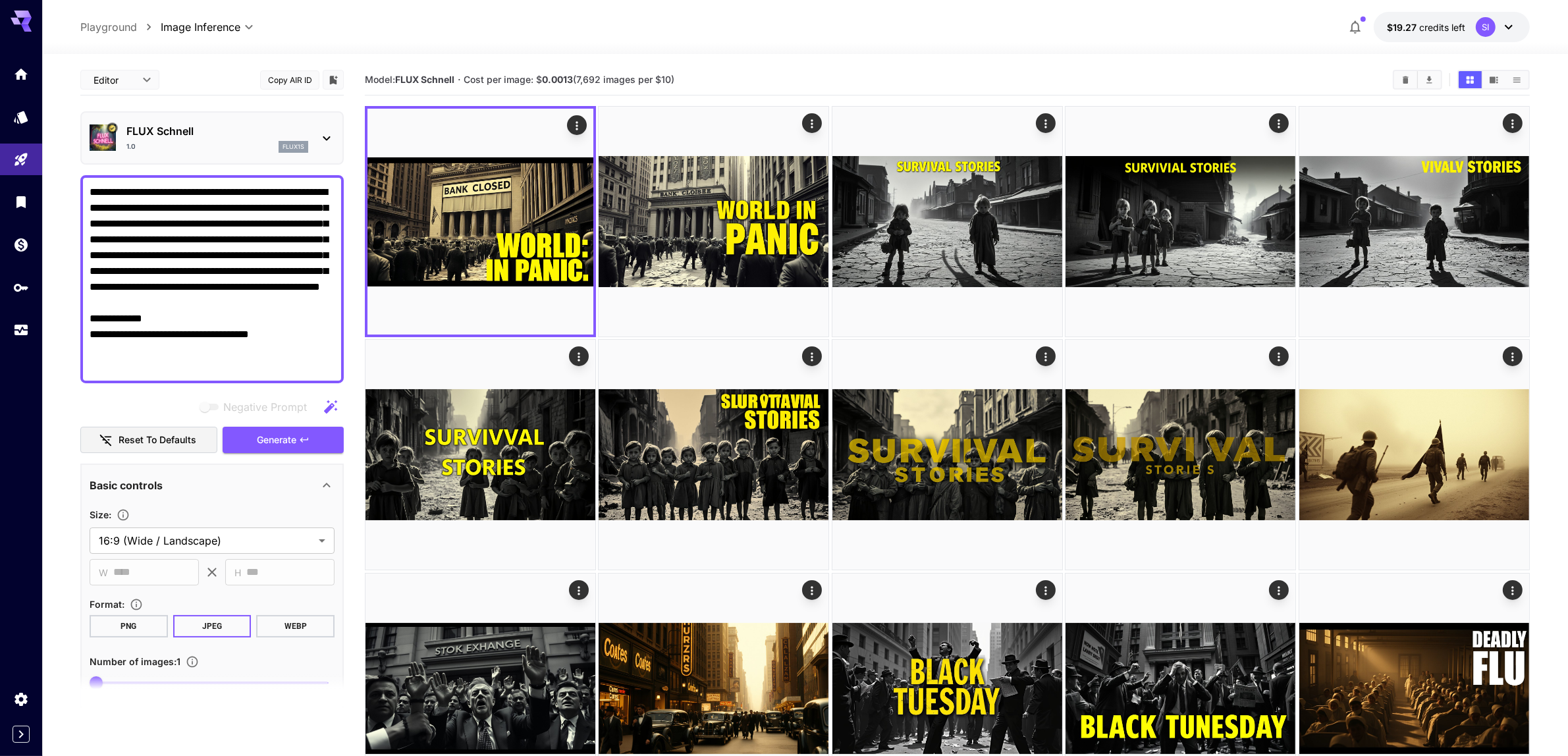
click at [224, 252] on textarea "**********" at bounding box center [213, 279] width 246 height 189
paste textarea
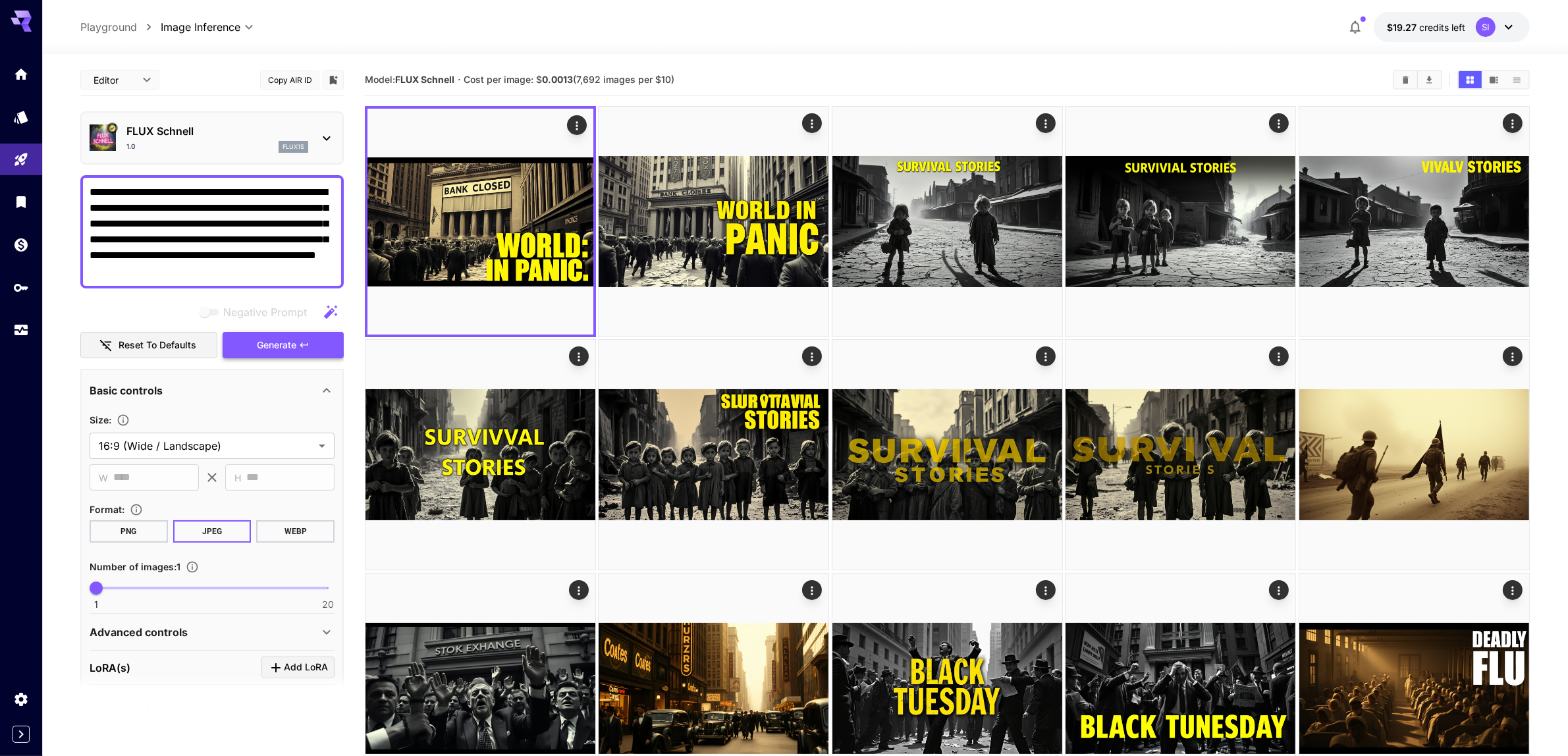
type textarea "**********"
click at [277, 346] on span "Generate" at bounding box center [277, 345] width 40 height 16
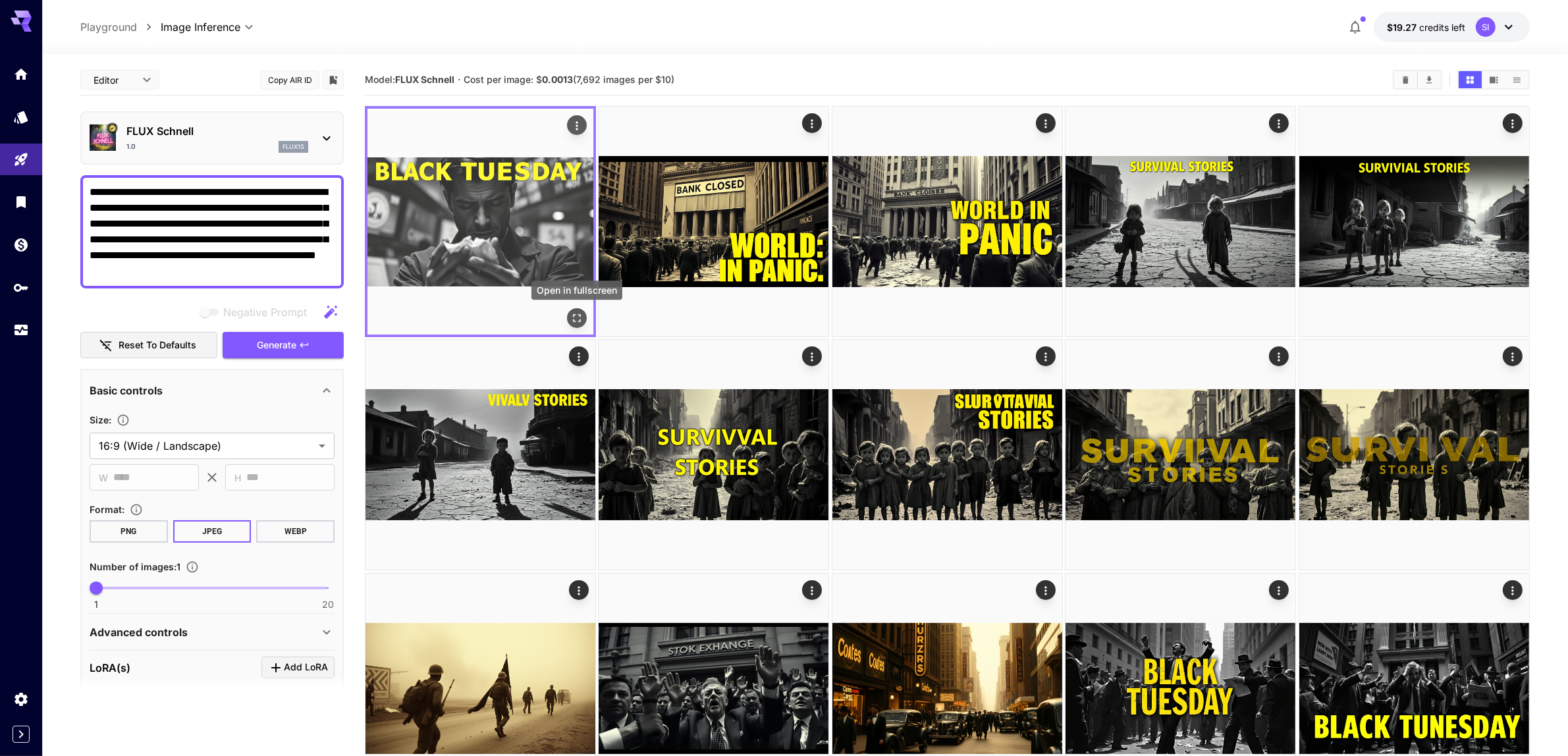
click at [581, 319] on icon "Open in fullscreen" at bounding box center [576, 318] width 13 height 13
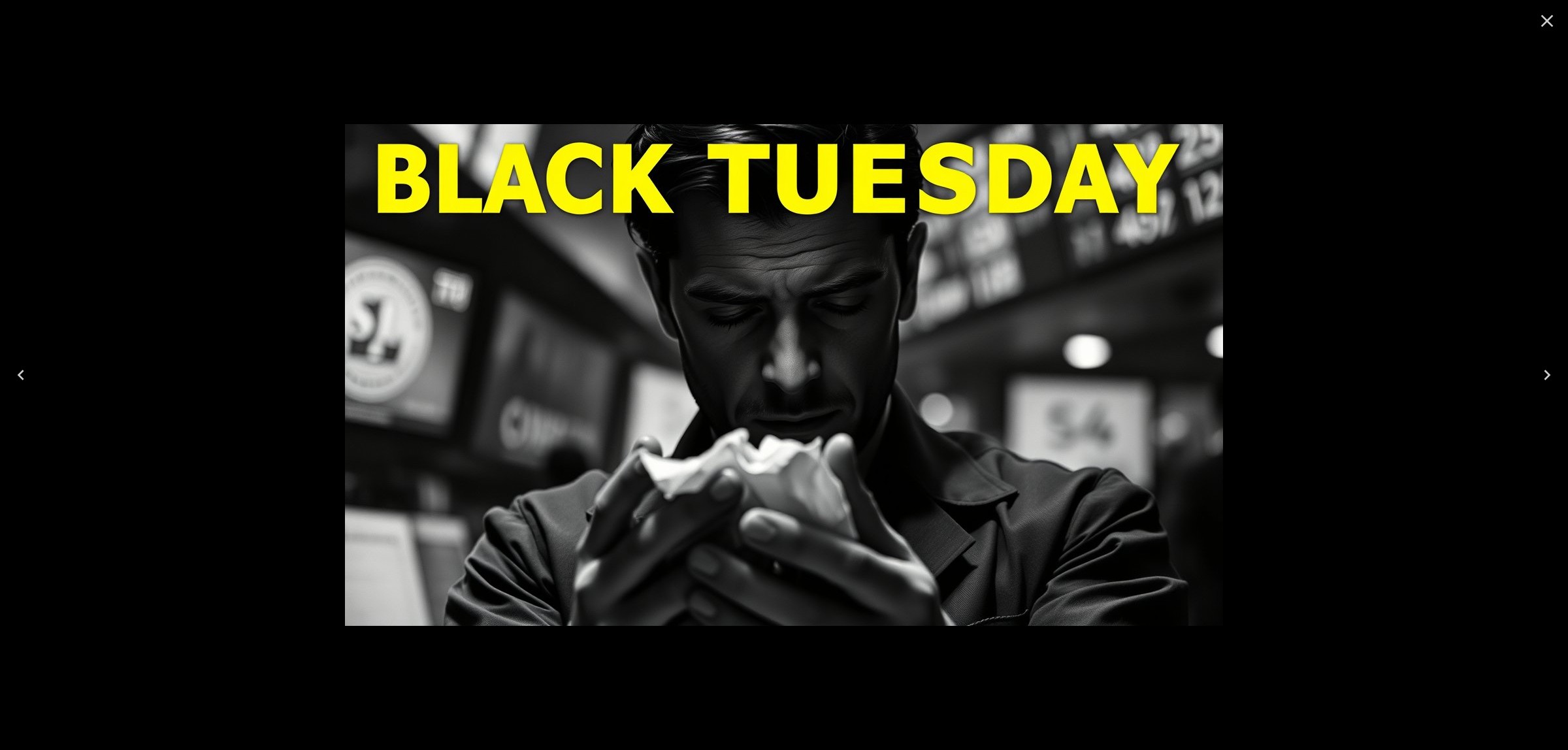
click at [1546, 21] on icon "Close" at bounding box center [1548, 21] width 13 height 13
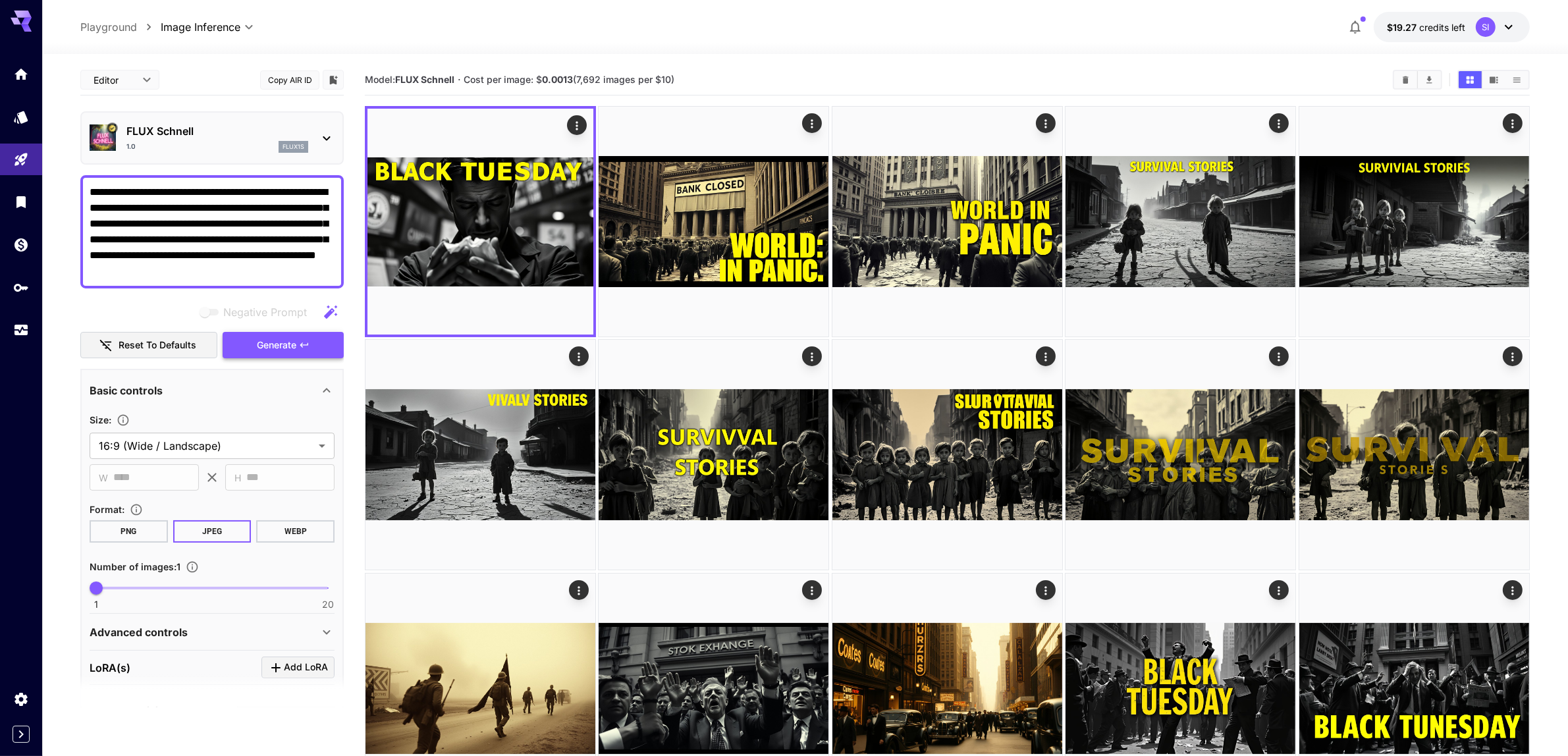
click at [284, 349] on span "Generate" at bounding box center [277, 345] width 40 height 16
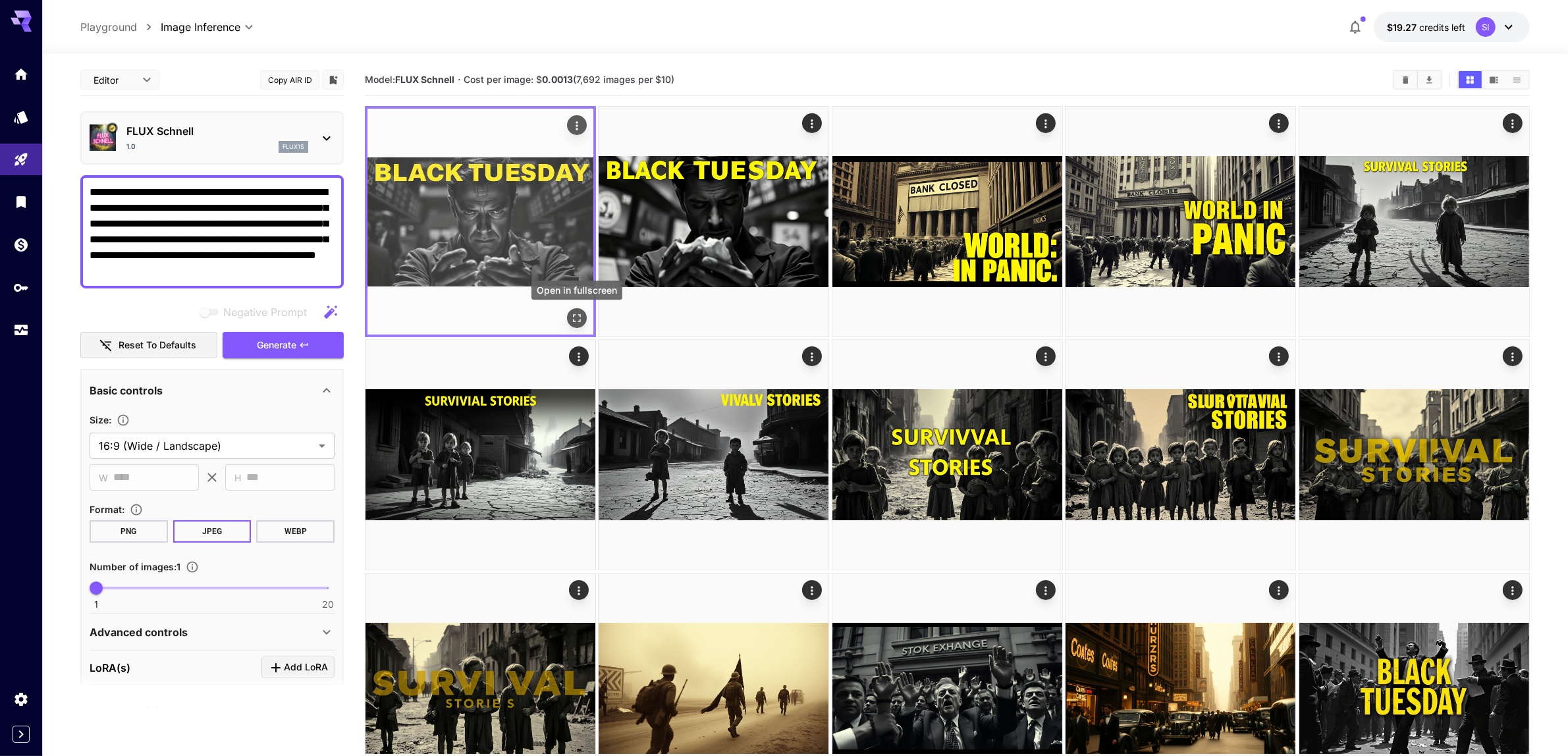
click at [575, 317] on icon "Open in fullscreen" at bounding box center [576, 318] width 13 height 13
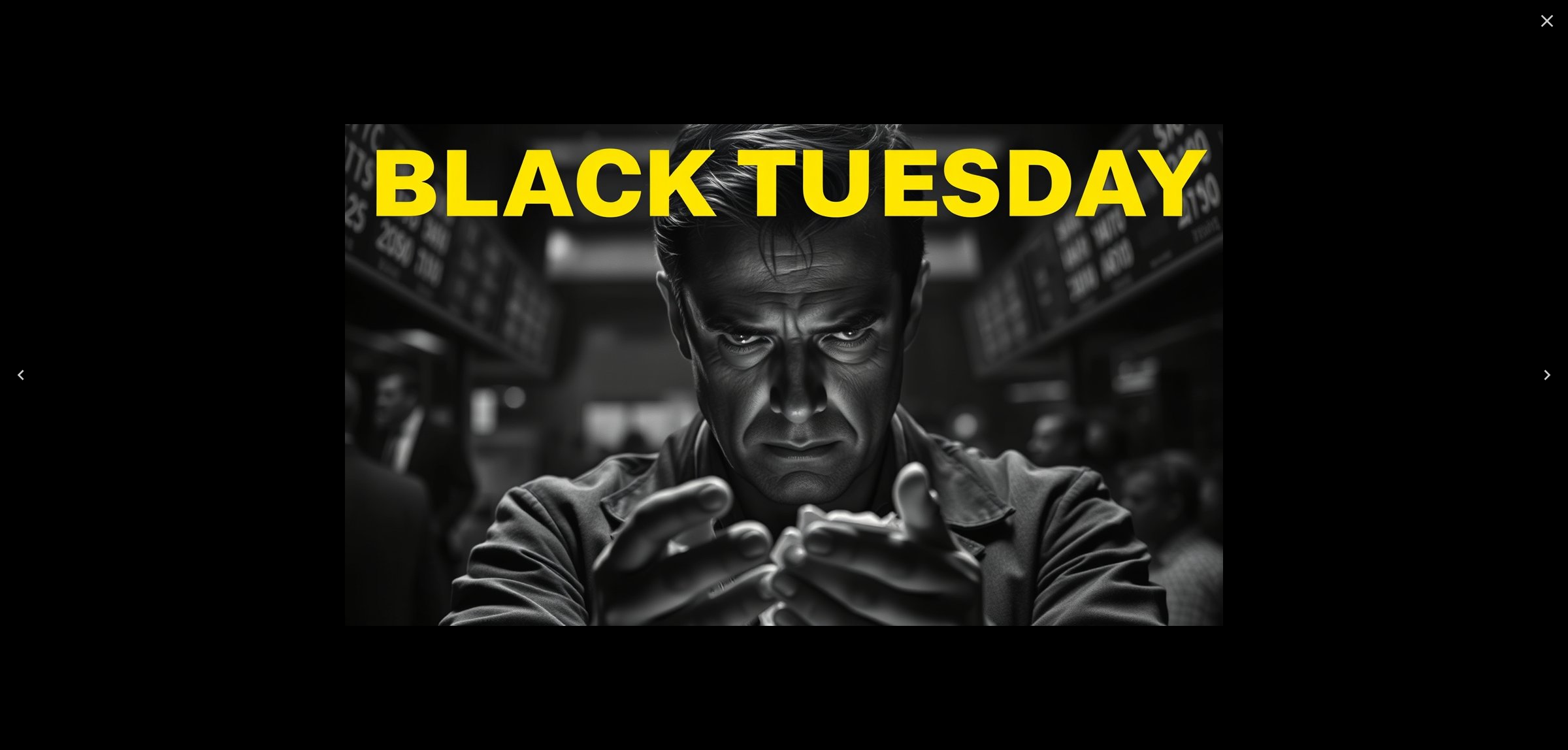
click at [1549, 16] on icon "Close" at bounding box center [1548, 21] width 21 height 21
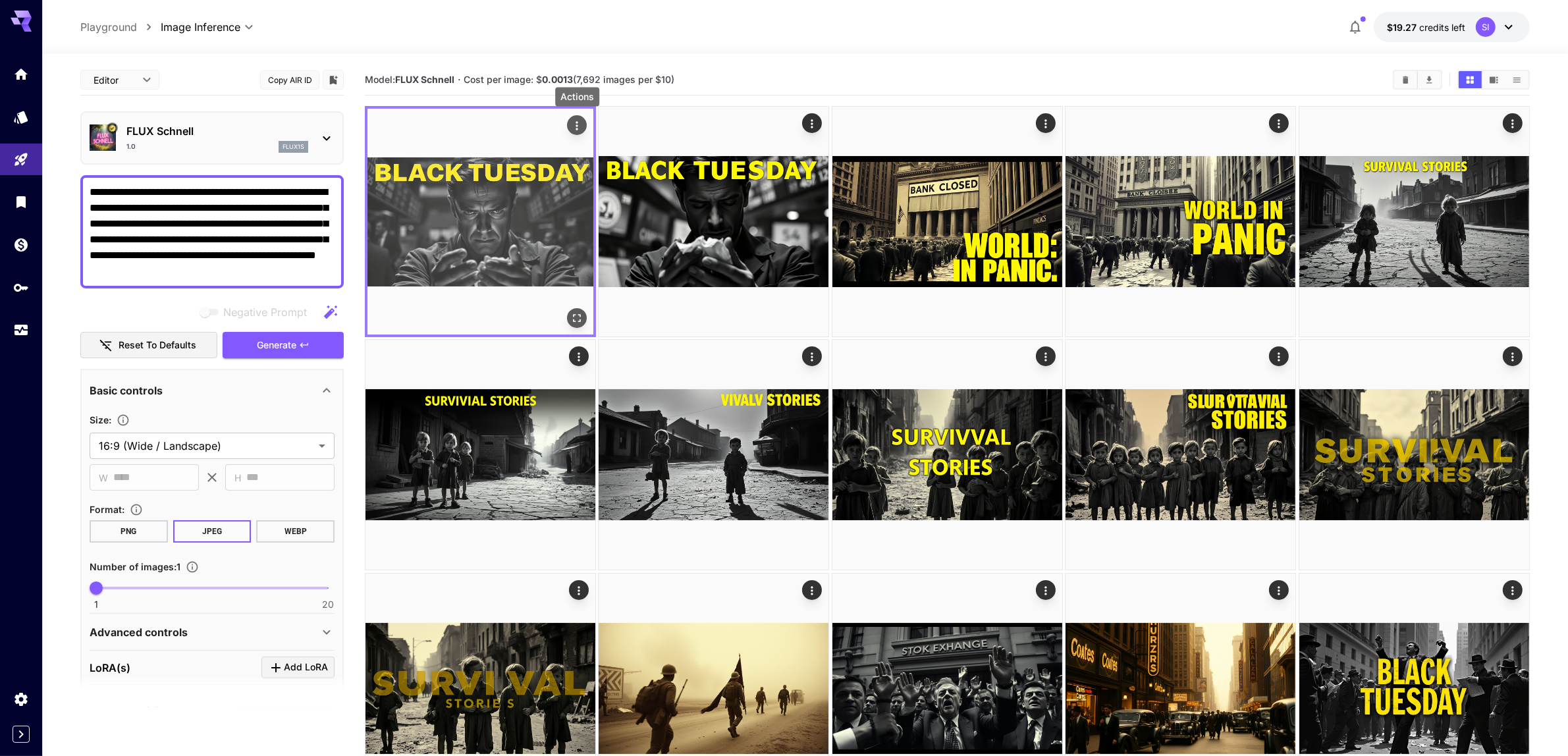
click at [579, 126] on icon "Actions" at bounding box center [576, 126] width 13 height 13
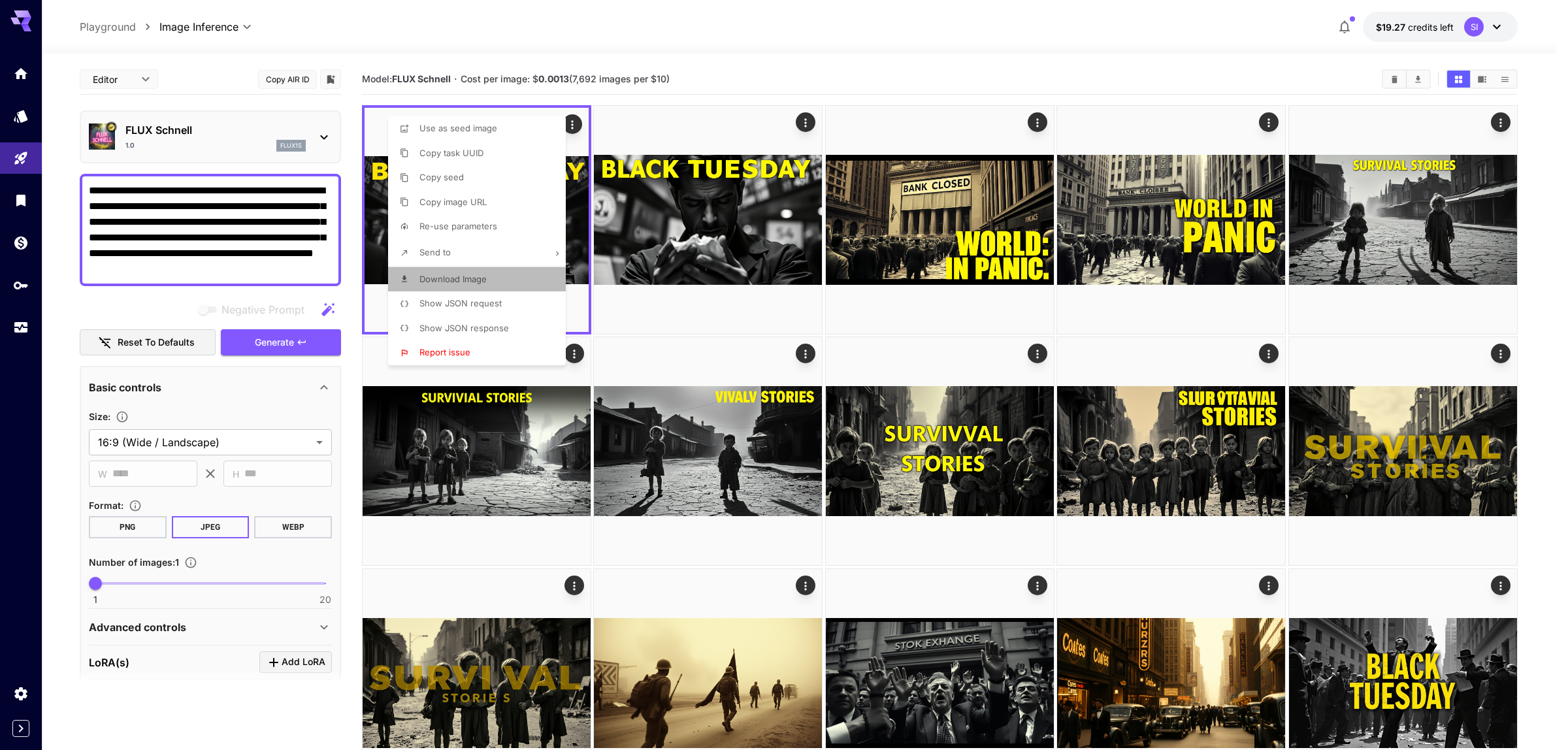
click at [491, 281] on li "Download Image" at bounding box center [481, 279] width 186 height 25
click at [733, 80] on div at bounding box center [784, 375] width 1568 height 750
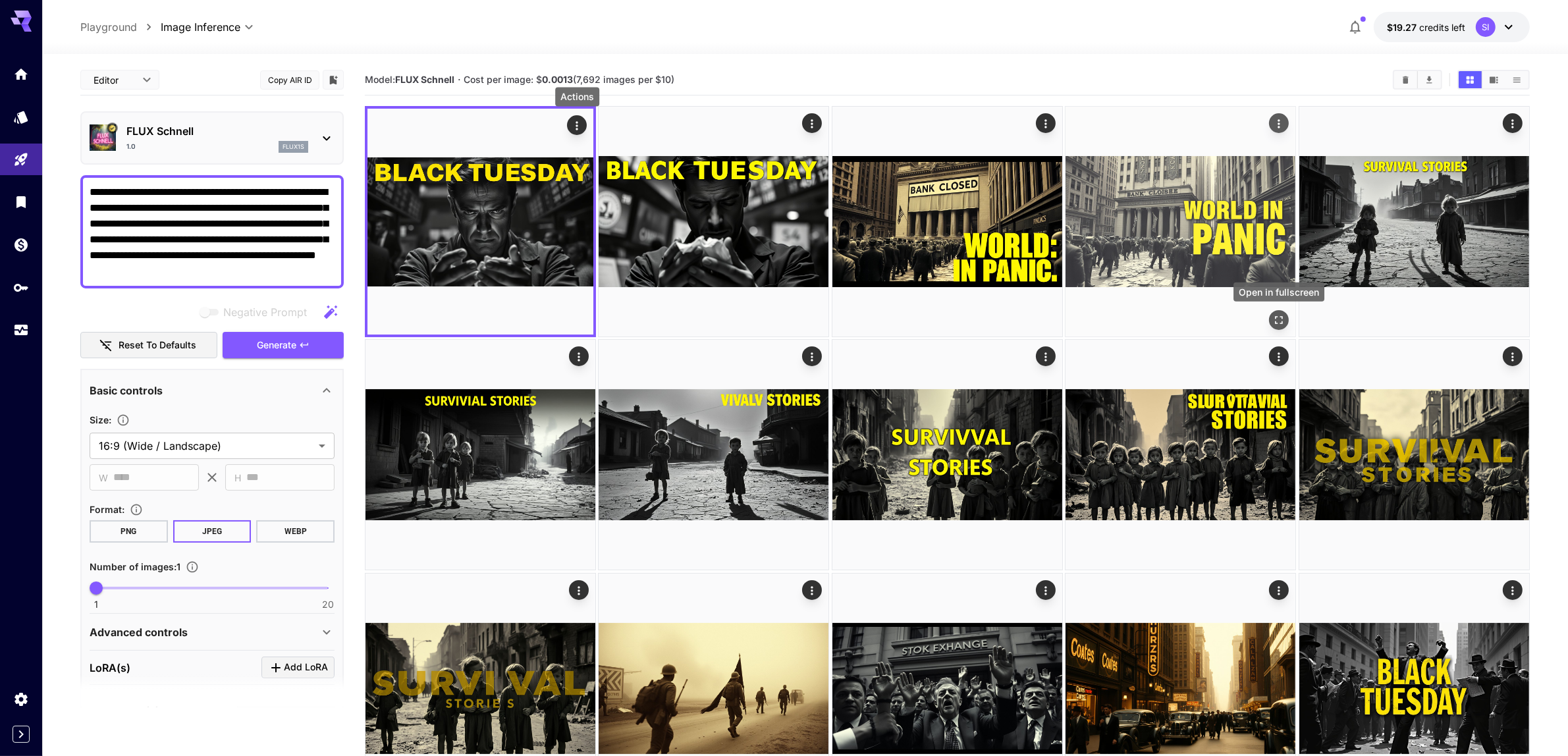
click at [1278, 320] on icon "Open in fullscreen" at bounding box center [1279, 320] width 13 height 13
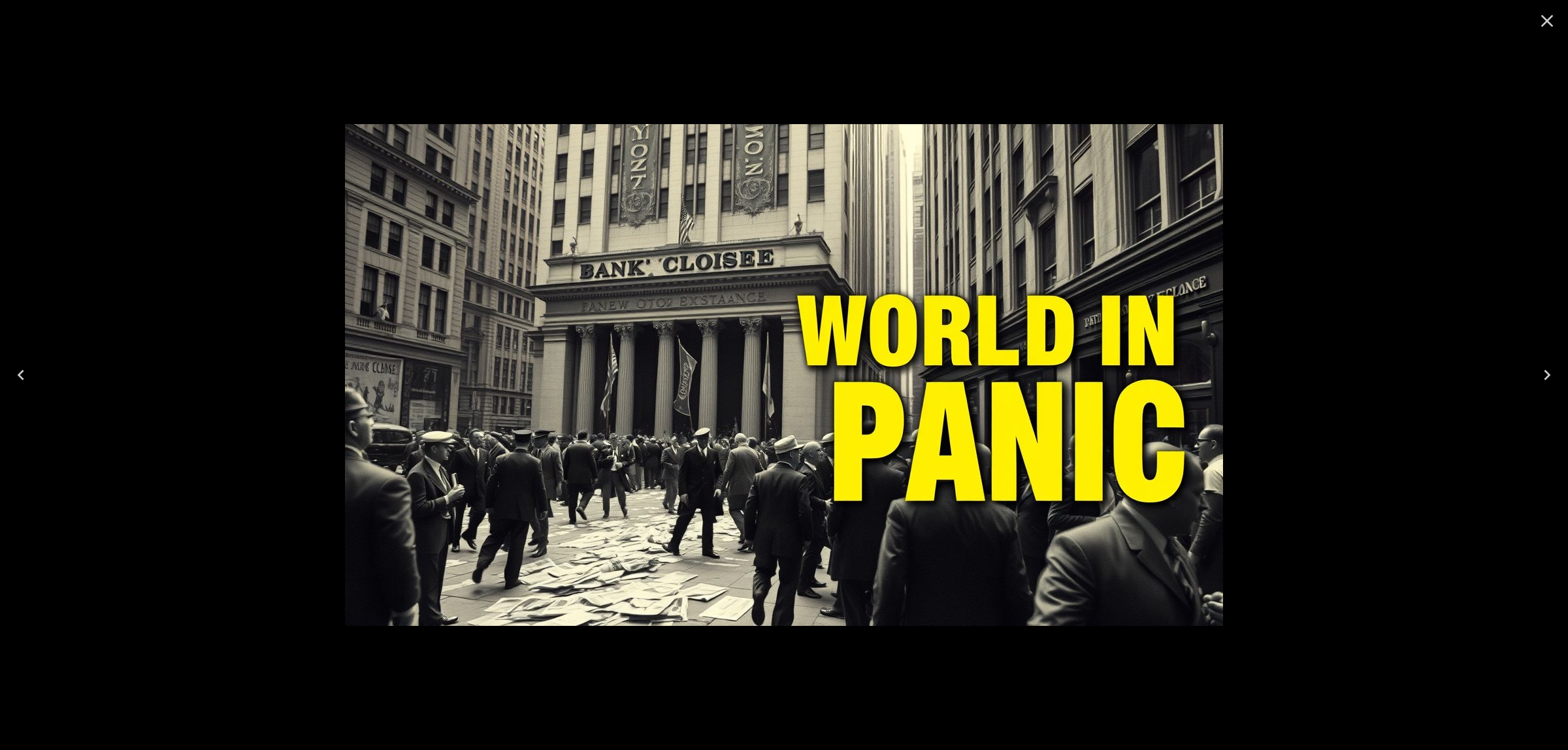
click at [1549, 15] on icon "Close" at bounding box center [1548, 21] width 21 height 21
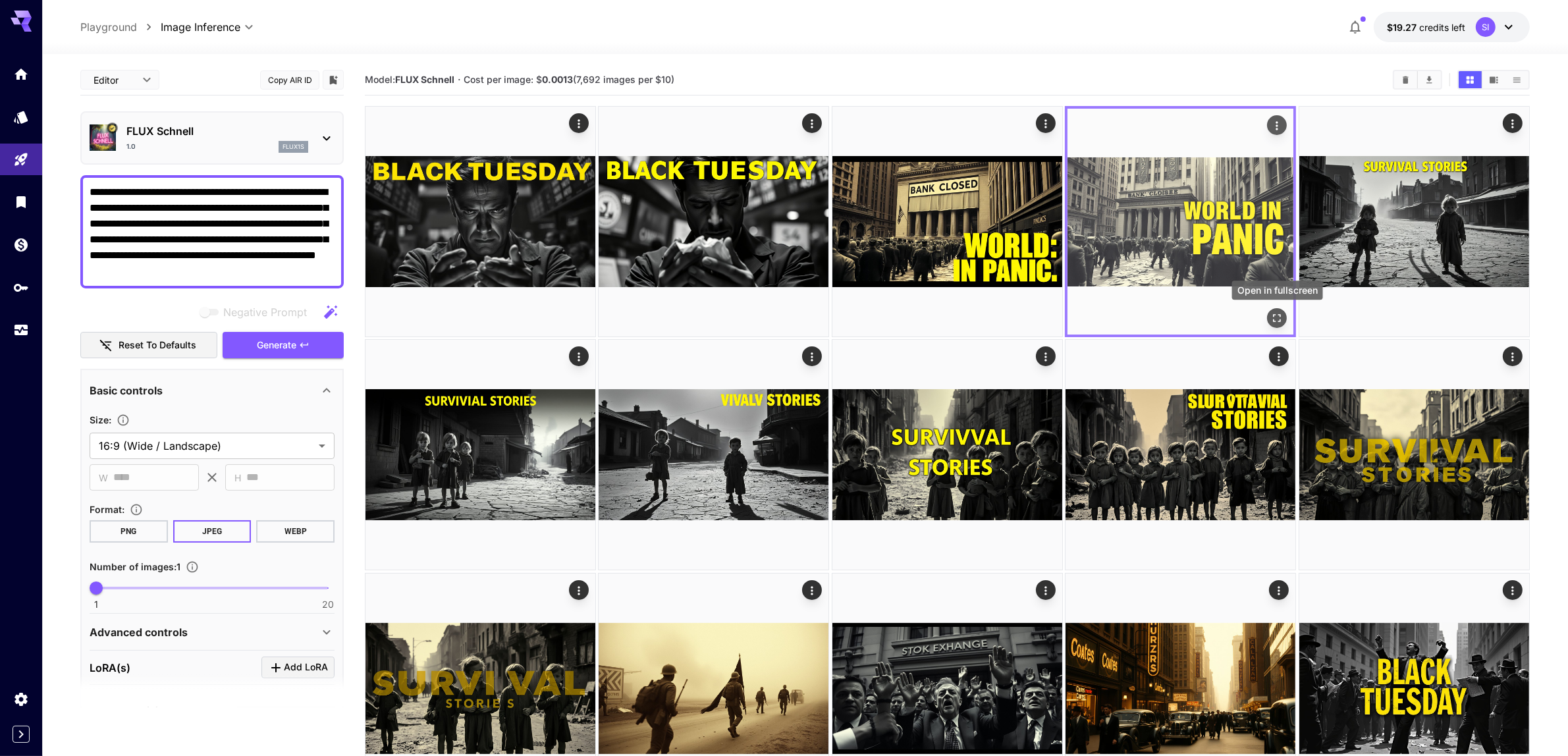
click at [1278, 317] on icon "Open in fullscreen" at bounding box center [1277, 318] width 13 height 13
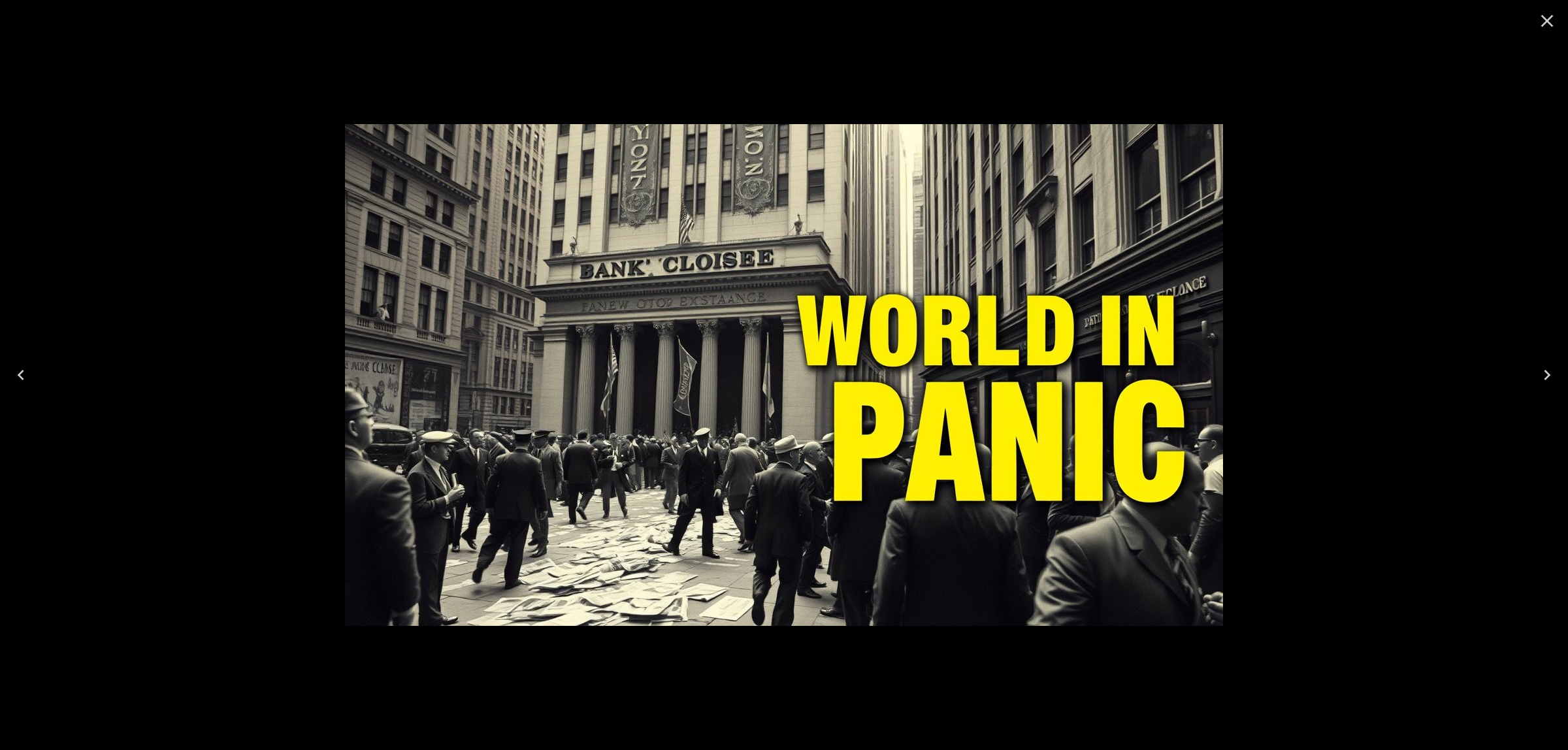
click at [1548, 23] on icon "Close" at bounding box center [1548, 21] width 21 height 21
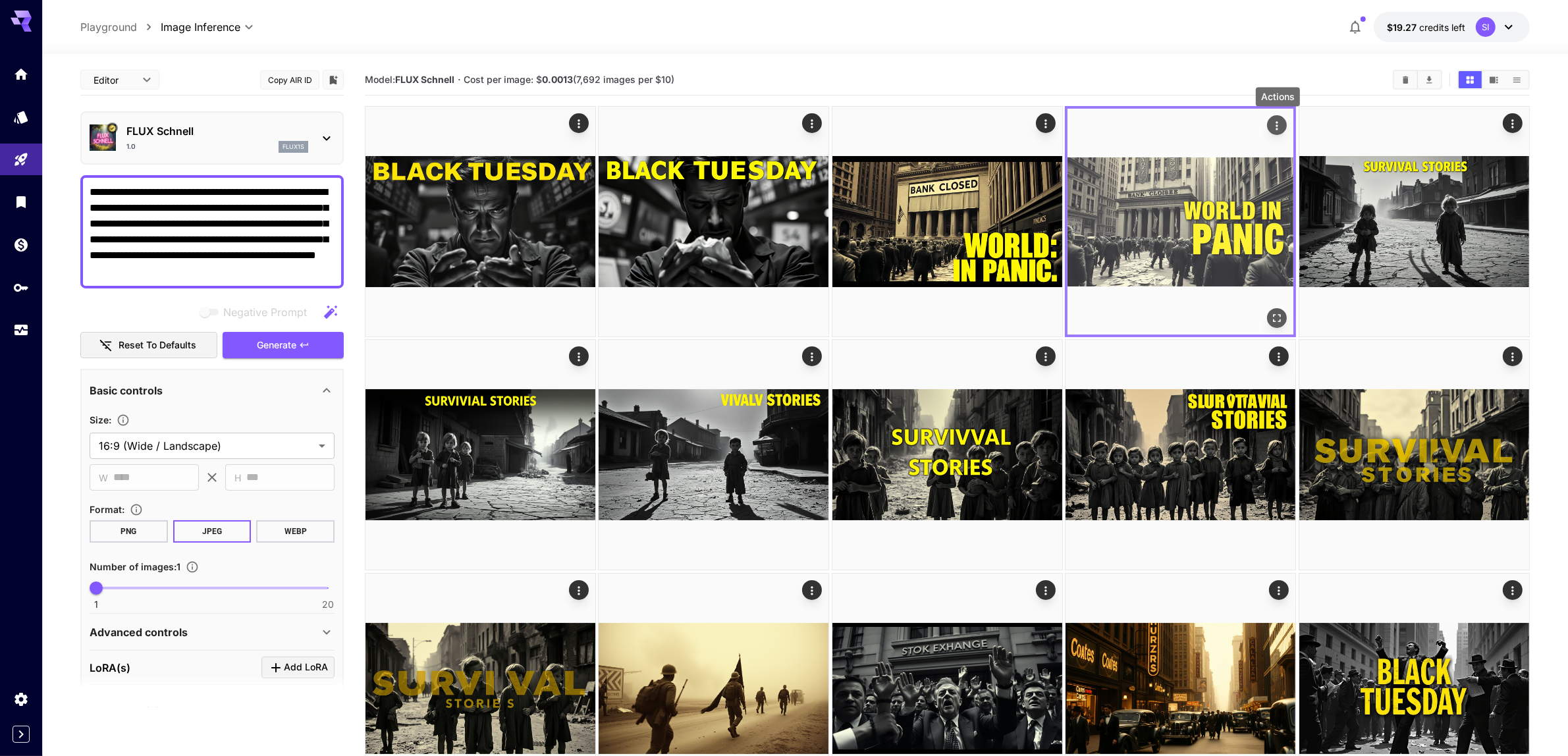
click at [1275, 123] on icon "Actions" at bounding box center [1277, 126] width 13 height 13
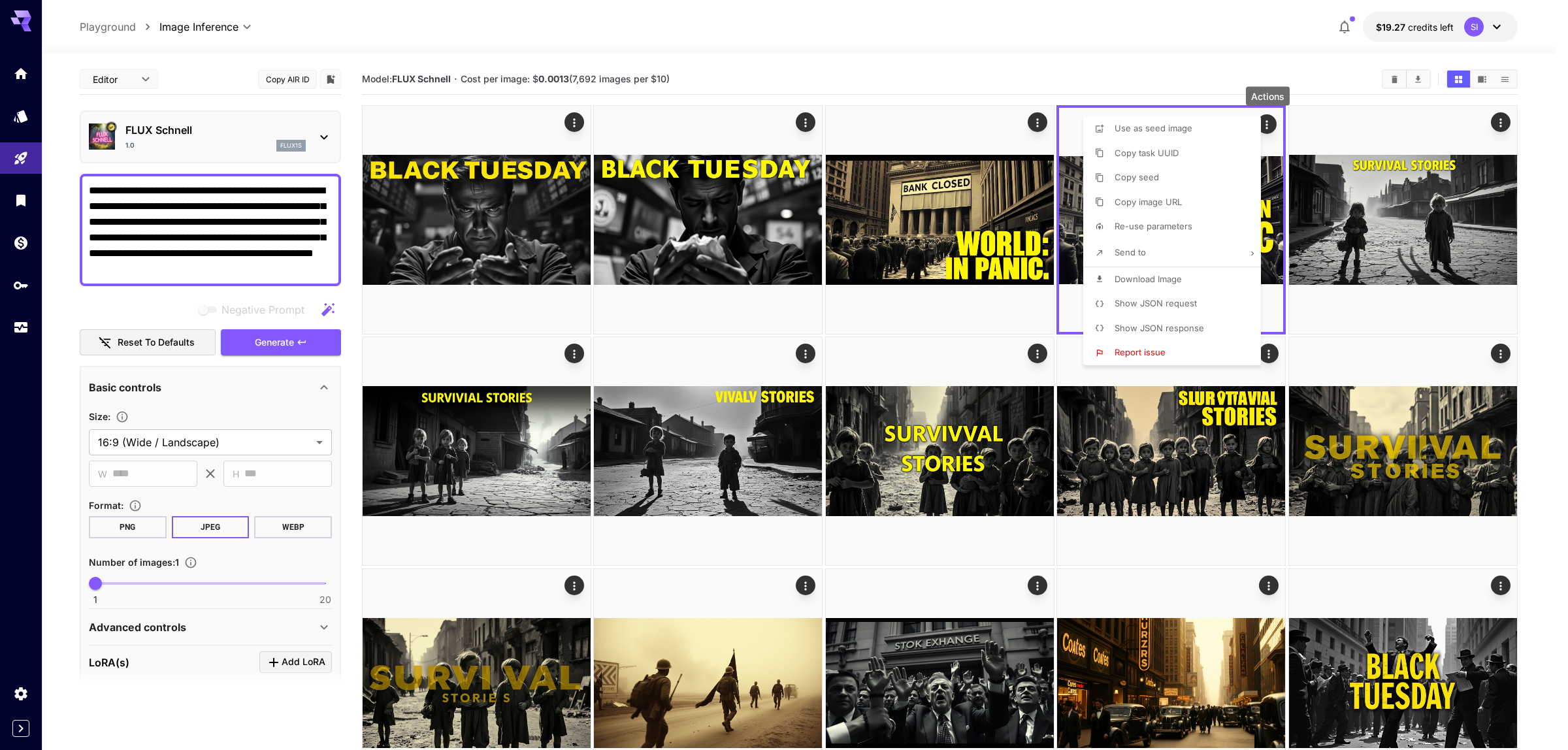
click at [1173, 279] on span "Download Image" at bounding box center [1148, 279] width 67 height 11
click at [1159, 48] on div at bounding box center [784, 375] width 1568 height 750
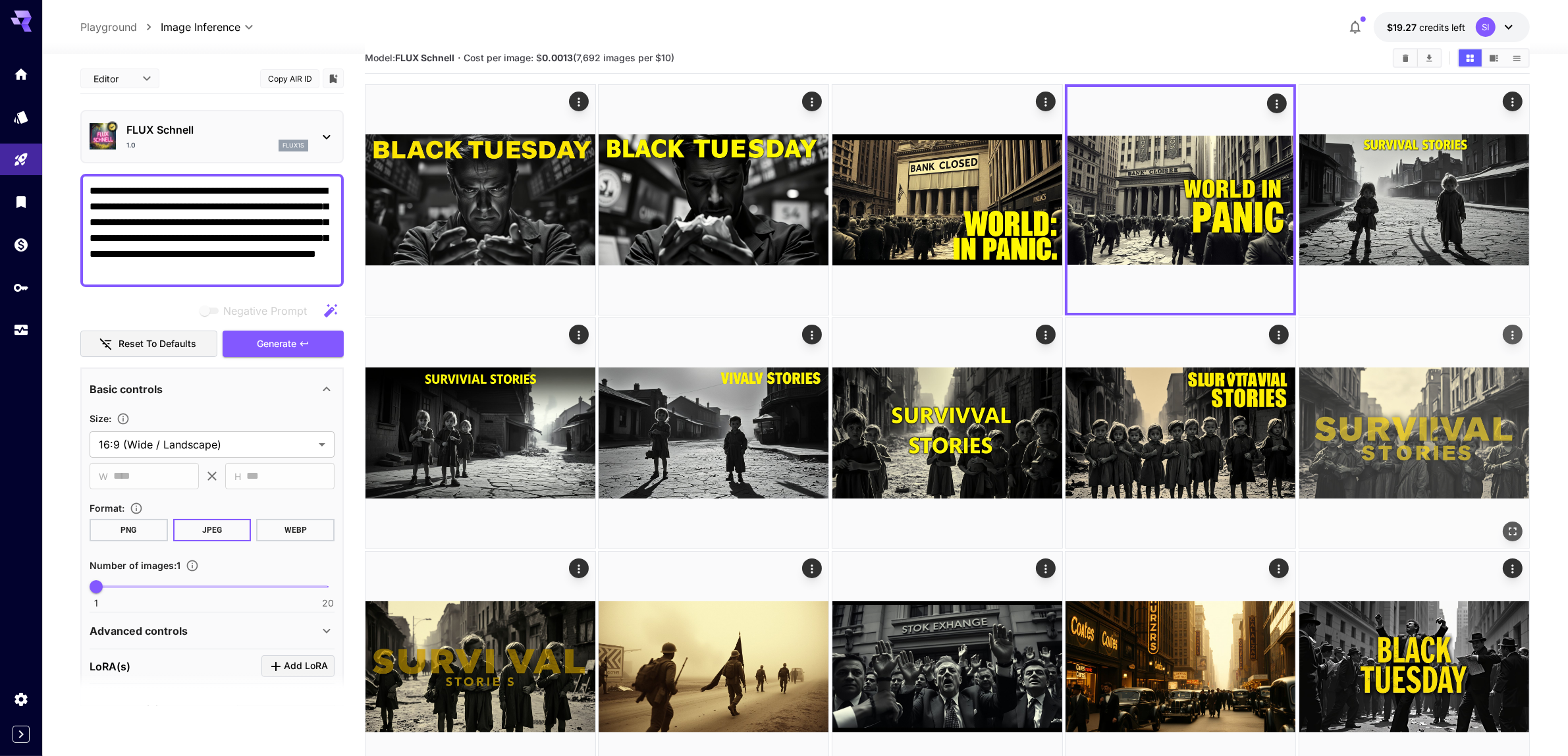
scroll to position [83, 0]
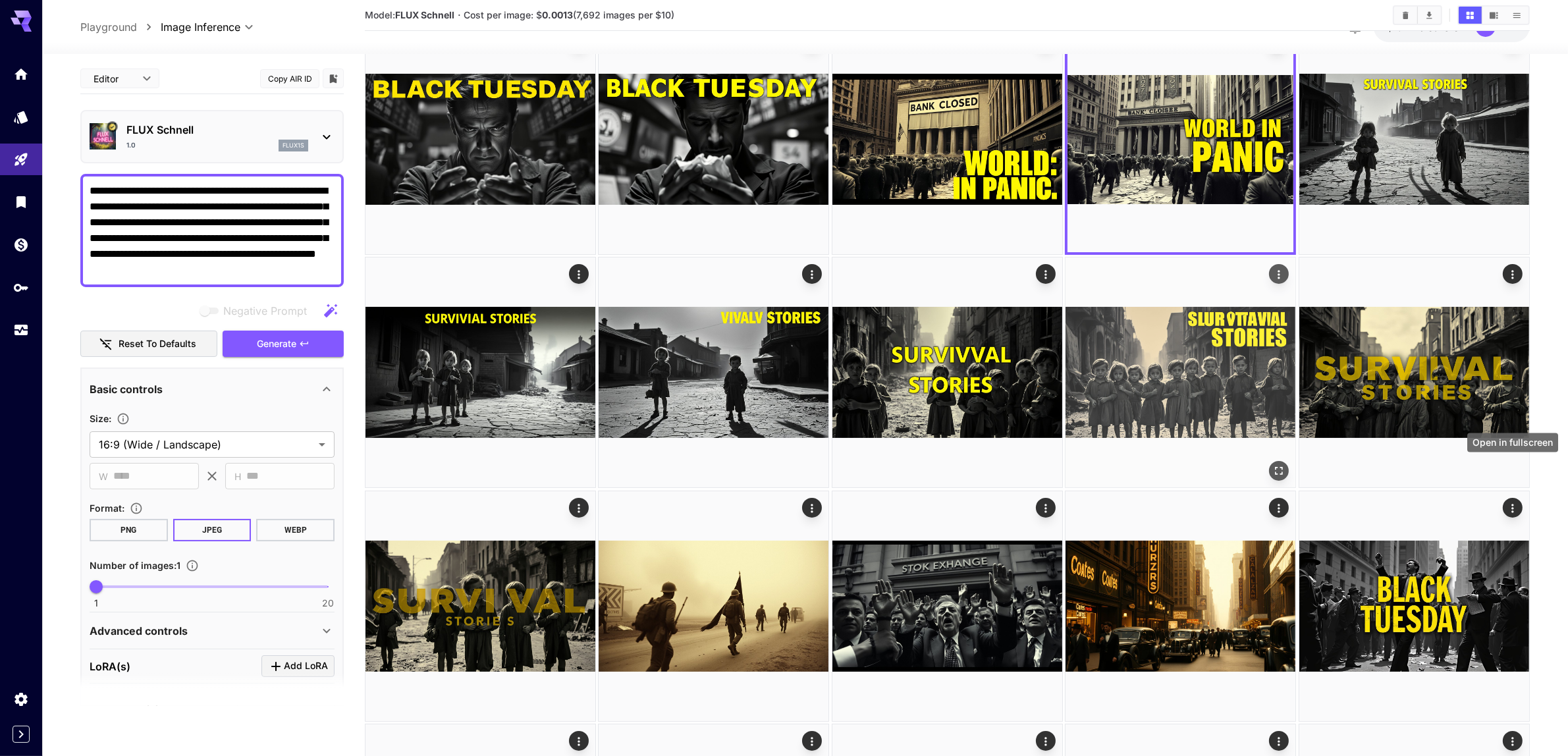
drag, startPoint x: 1516, startPoint y: 468, endPoint x: 1166, endPoint y: 489, distance: 350.6
click at [0, 0] on icon "Open in fullscreen" at bounding box center [0, 0] width 0 height 0
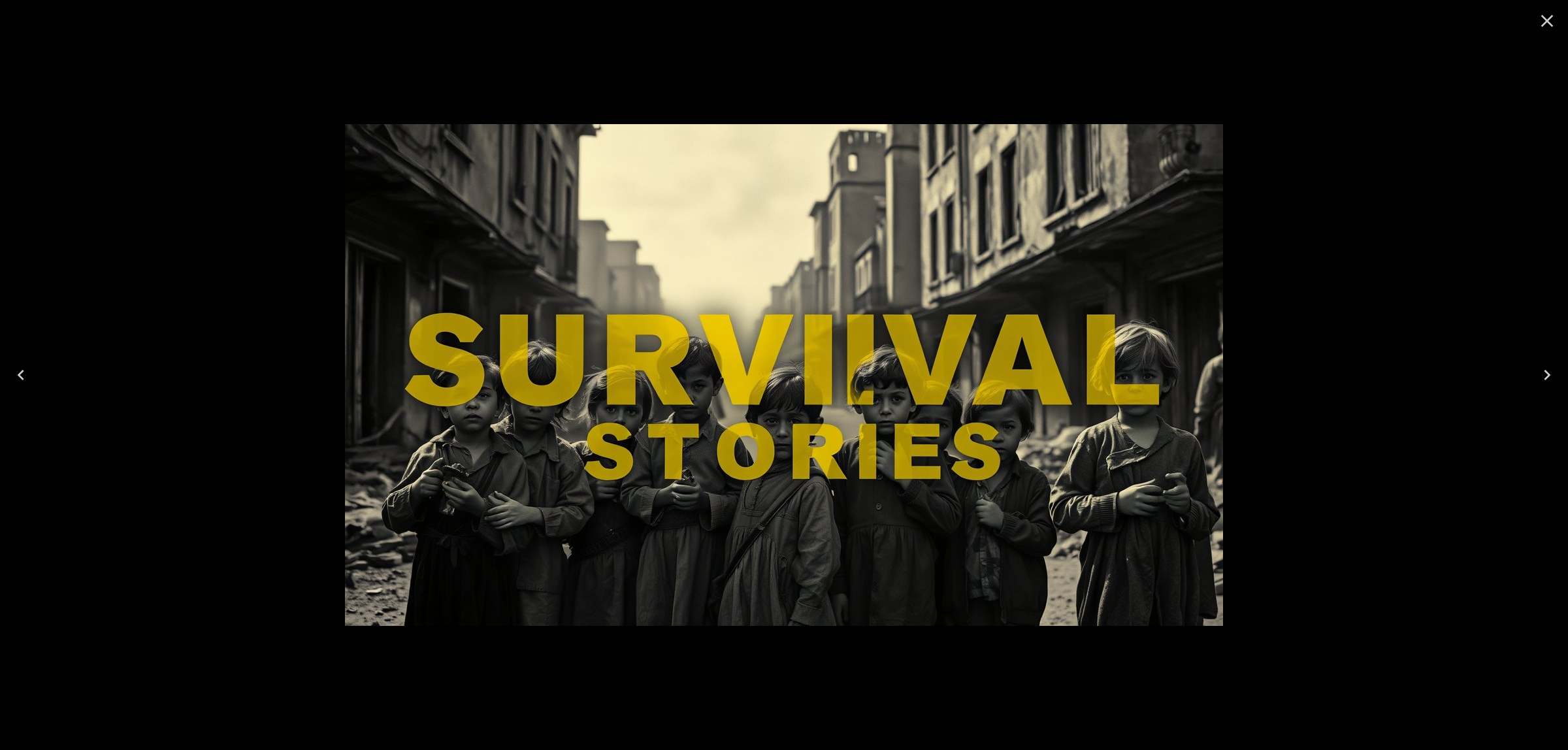
click at [1546, 26] on icon "Close" at bounding box center [1548, 21] width 21 height 21
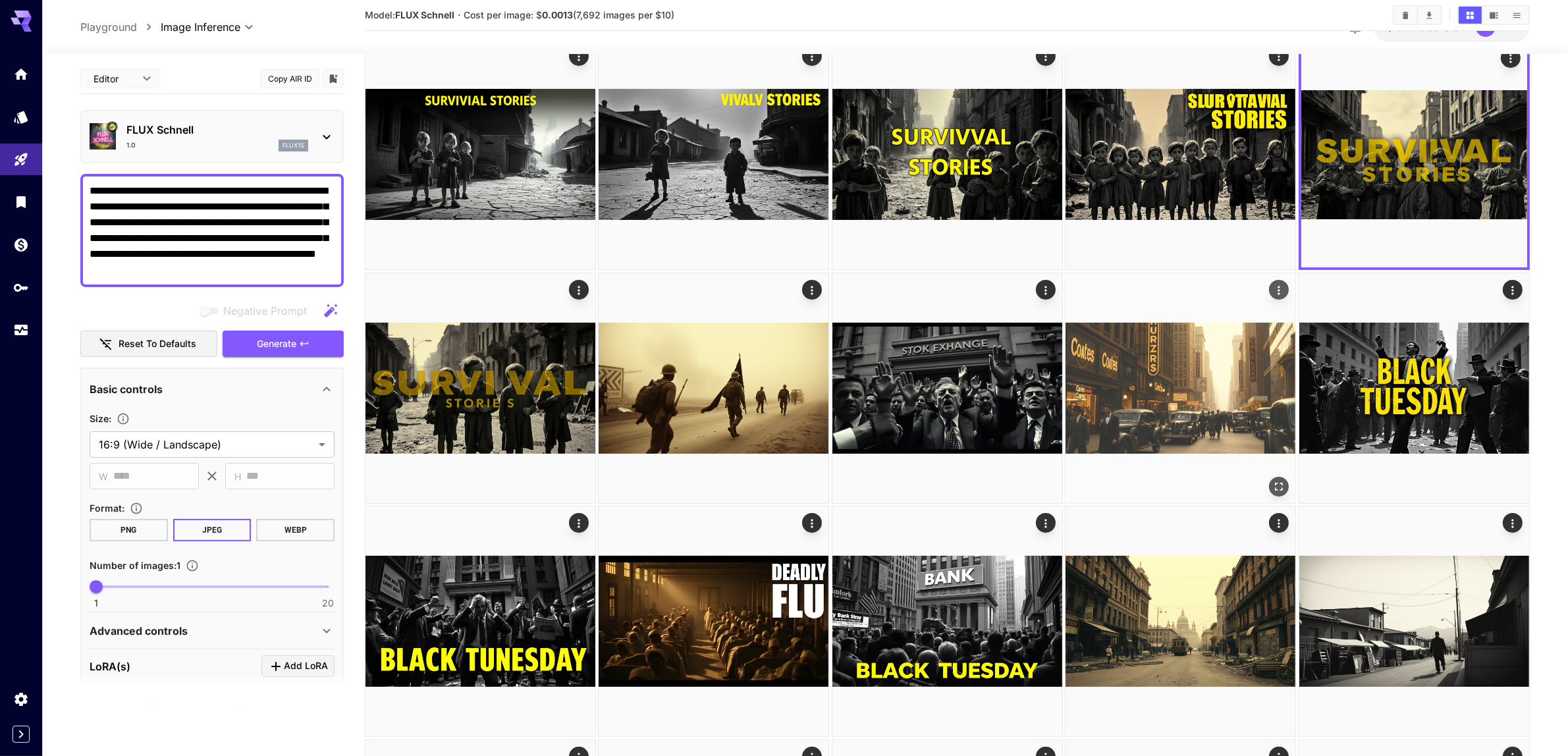
scroll to position [329, 0]
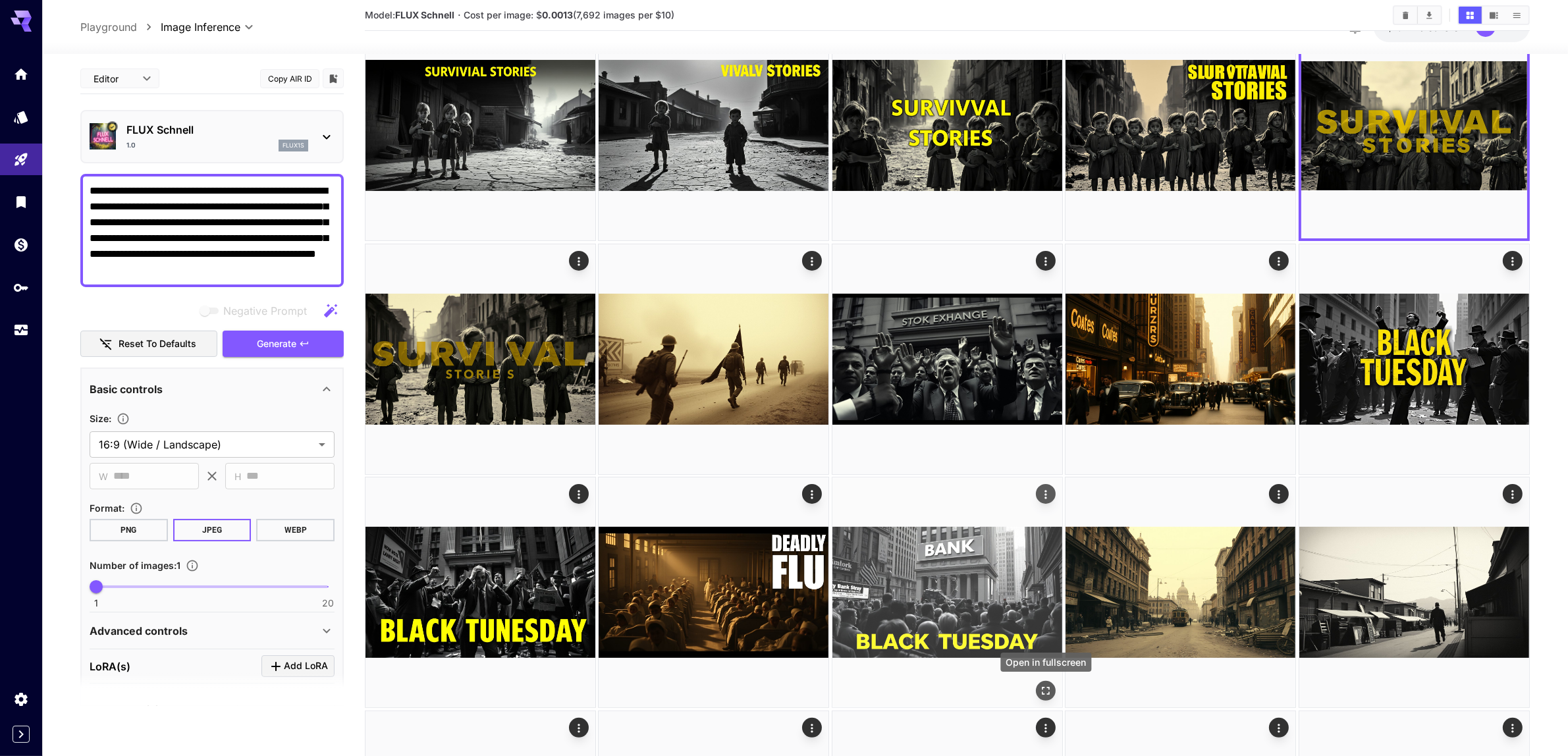
click at [1045, 688] on icon "Open in fullscreen" at bounding box center [1045, 692] width 13 height 13
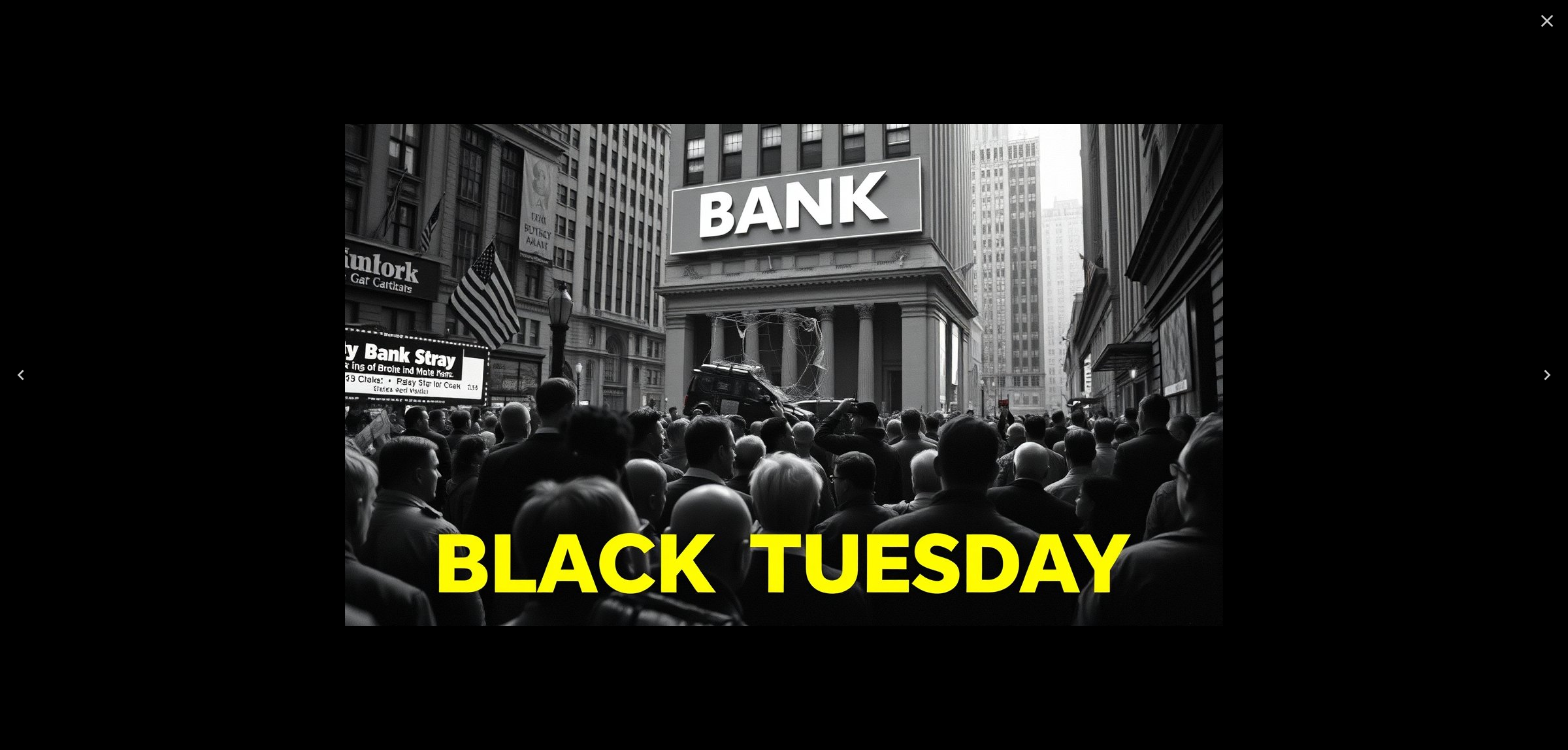
drag, startPoint x: 1552, startPoint y: 21, endPoint x: 1140, endPoint y: 329, distance: 514.4
click at [1550, 20] on icon "Close" at bounding box center [1548, 21] width 21 height 21
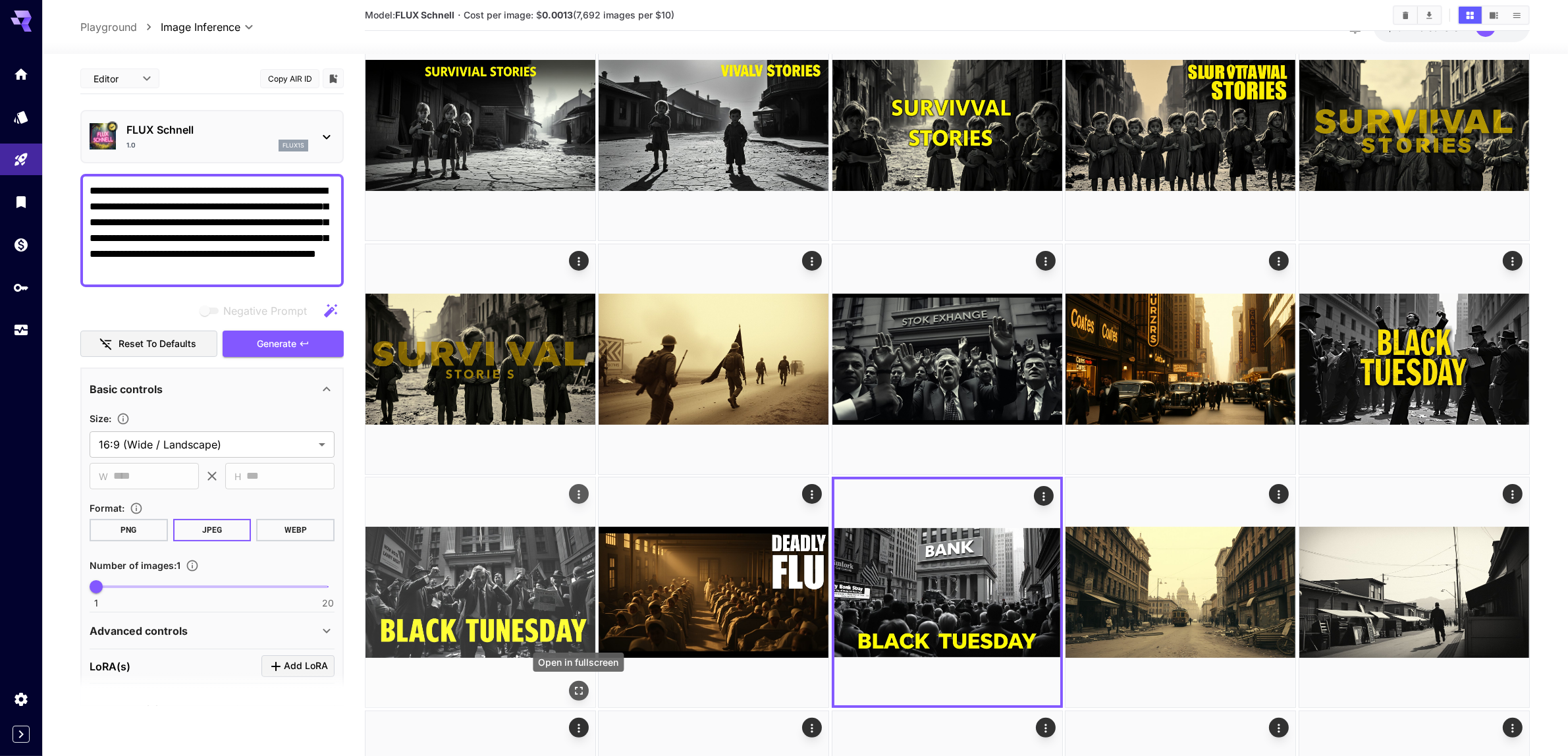
click at [578, 695] on icon "Open in fullscreen" at bounding box center [578, 692] width 13 height 13
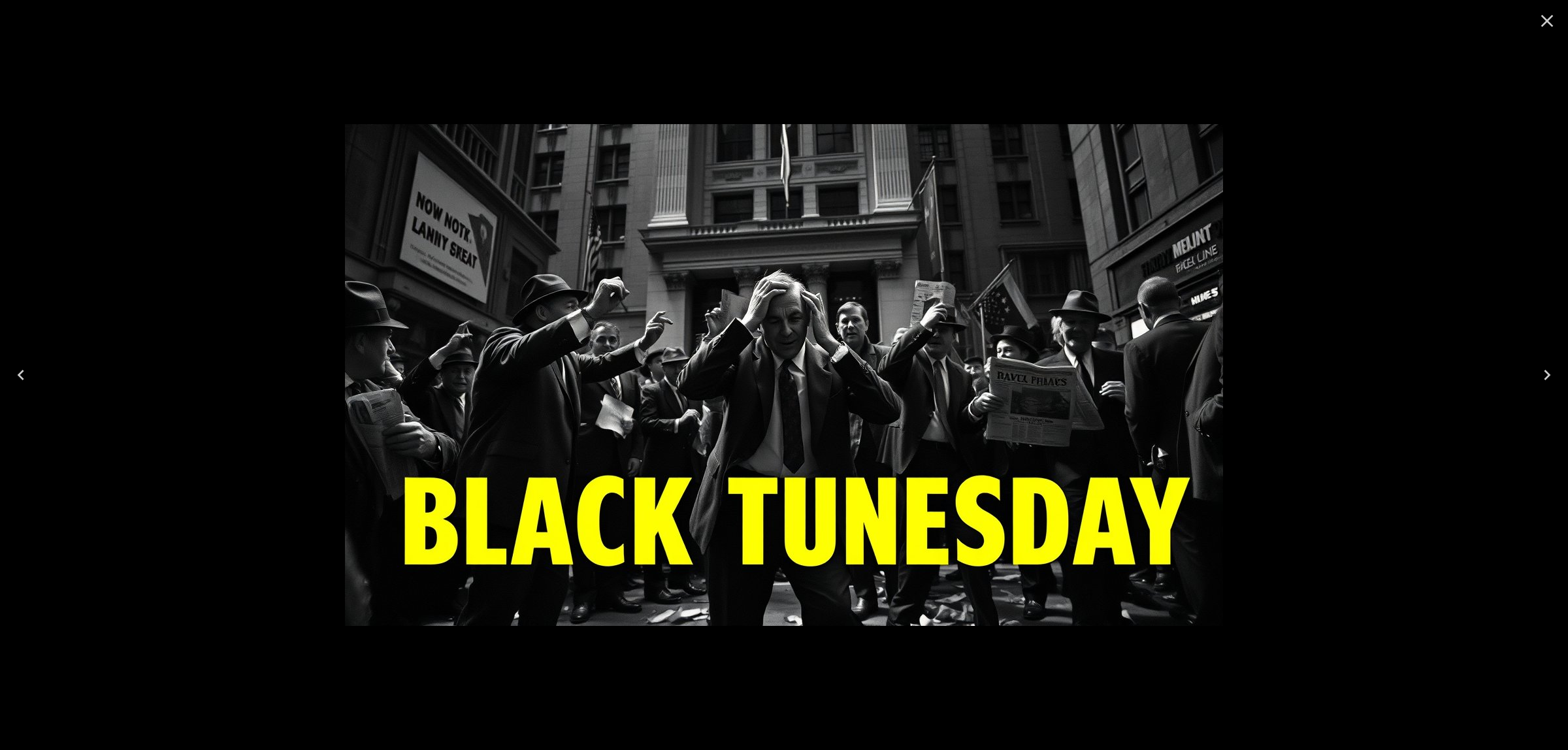
click at [1550, 21] on icon "Close" at bounding box center [1548, 21] width 21 height 21
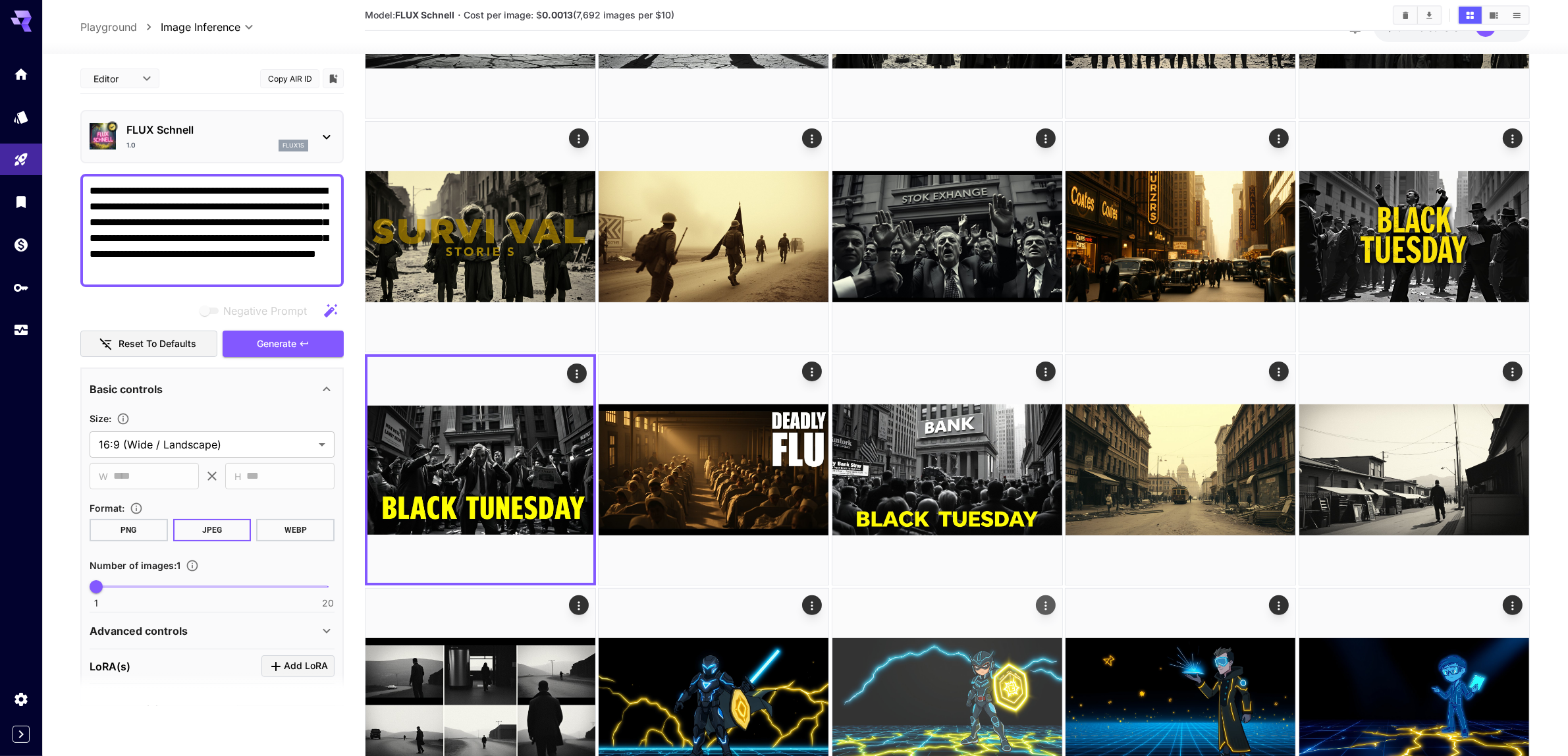
scroll to position [412, 0]
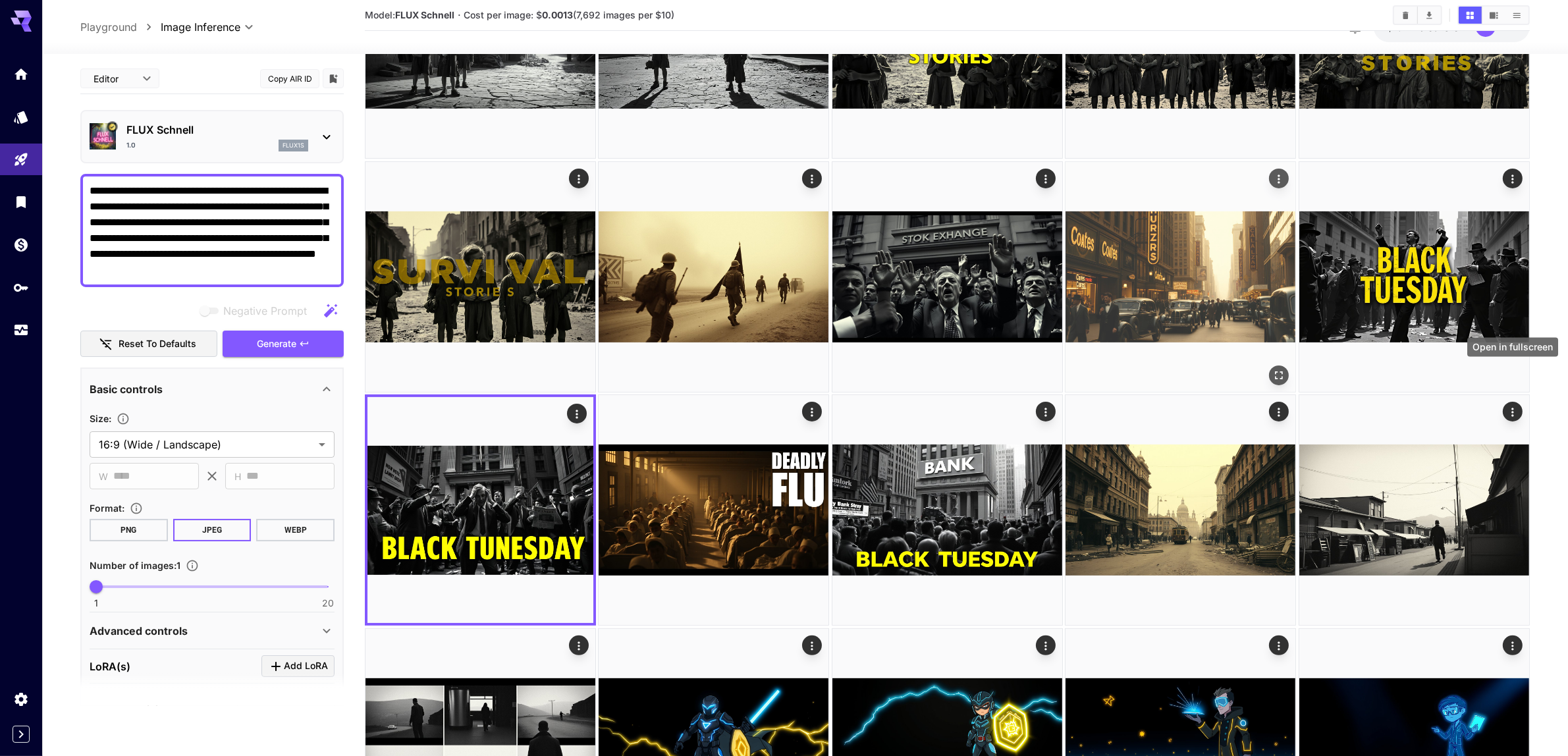
drag, startPoint x: 1515, startPoint y: 370, endPoint x: 1241, endPoint y: 384, distance: 274.4
click at [0, 0] on icon "Open in fullscreen" at bounding box center [0, 0] width 0 height 0
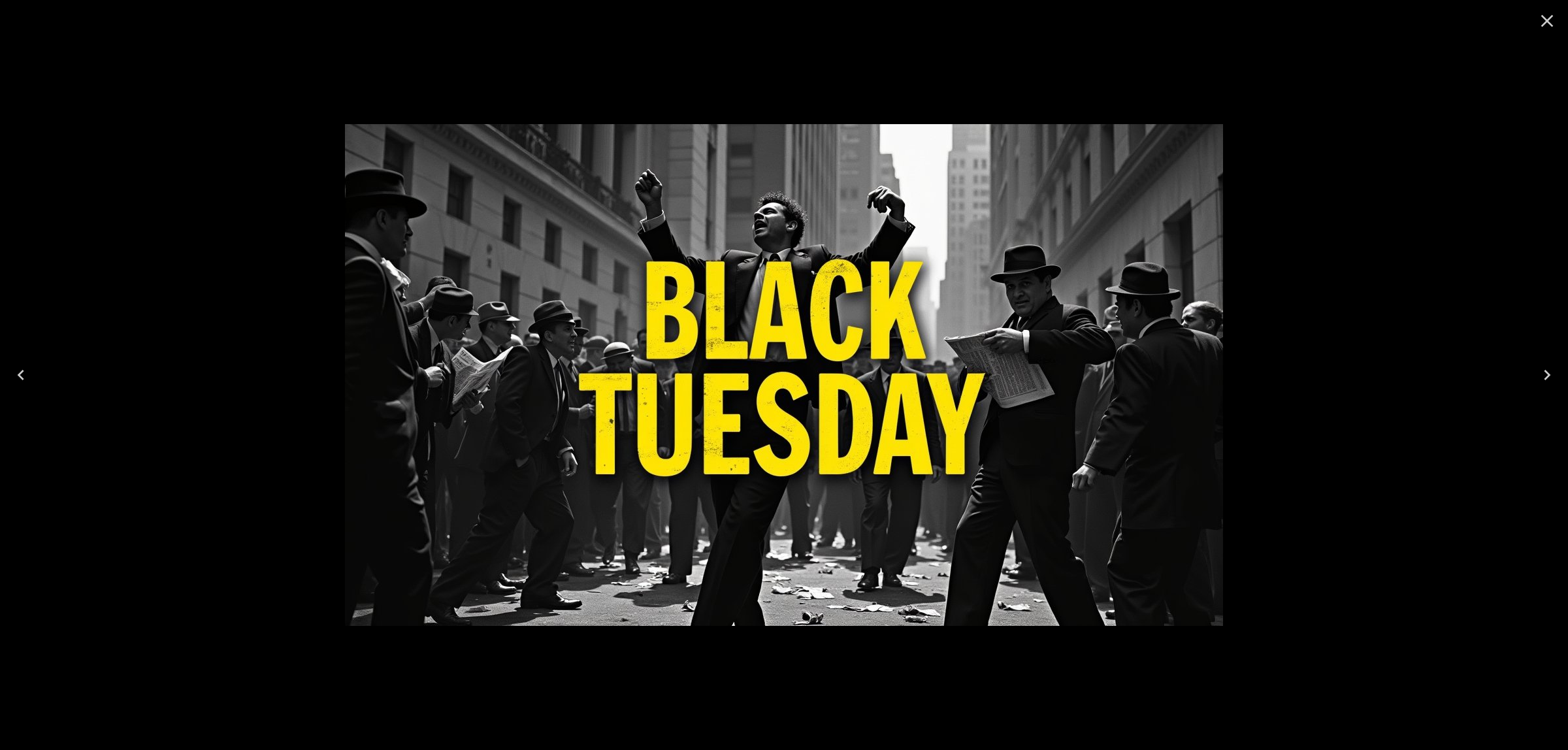
drag, startPoint x: 1556, startPoint y: 18, endPoint x: 1539, endPoint y: 34, distance: 23.3
click at [1555, 20] on icon "Close" at bounding box center [1548, 21] width 21 height 21
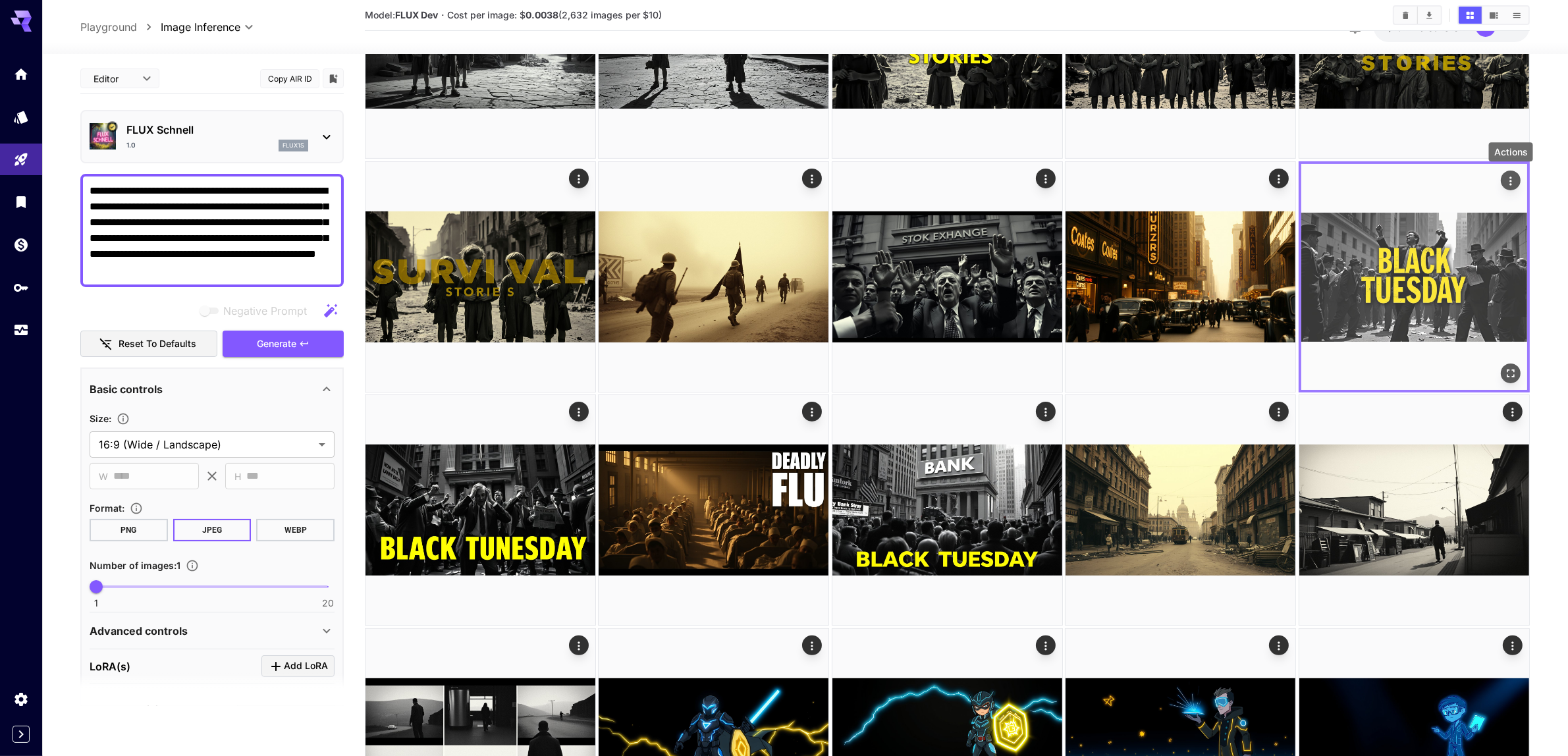
click at [1507, 176] on icon "Actions" at bounding box center [1510, 181] width 13 height 13
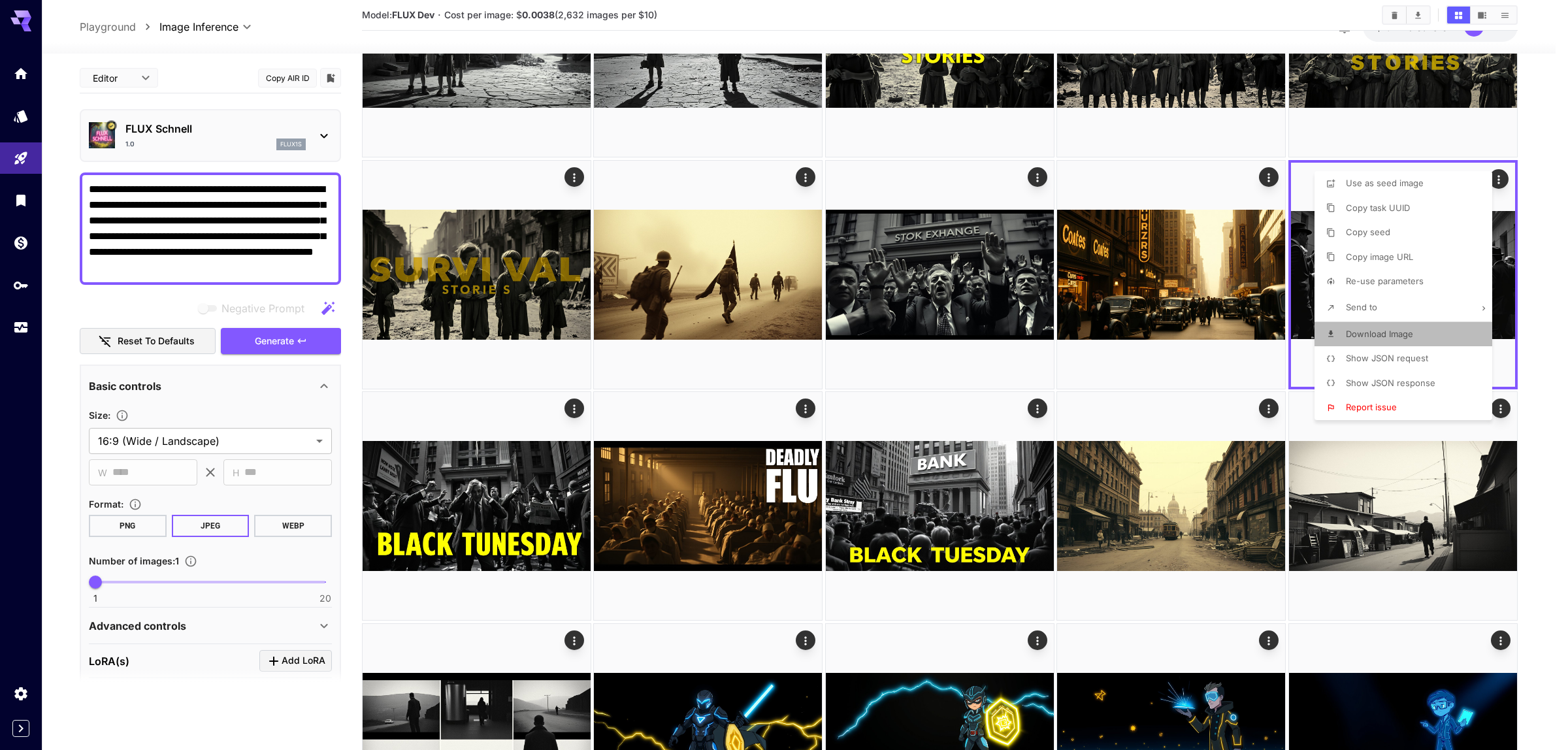
drag, startPoint x: 1367, startPoint y: 335, endPoint x: 765, endPoint y: 469, distance: 616.7
click at [1367, 336] on span "Download Image" at bounding box center [1379, 334] width 67 height 11
drag, startPoint x: 650, startPoint y: 632, endPoint x: 664, endPoint y: 592, distance: 42.4
click at [650, 629] on div at bounding box center [784, 375] width 1568 height 750
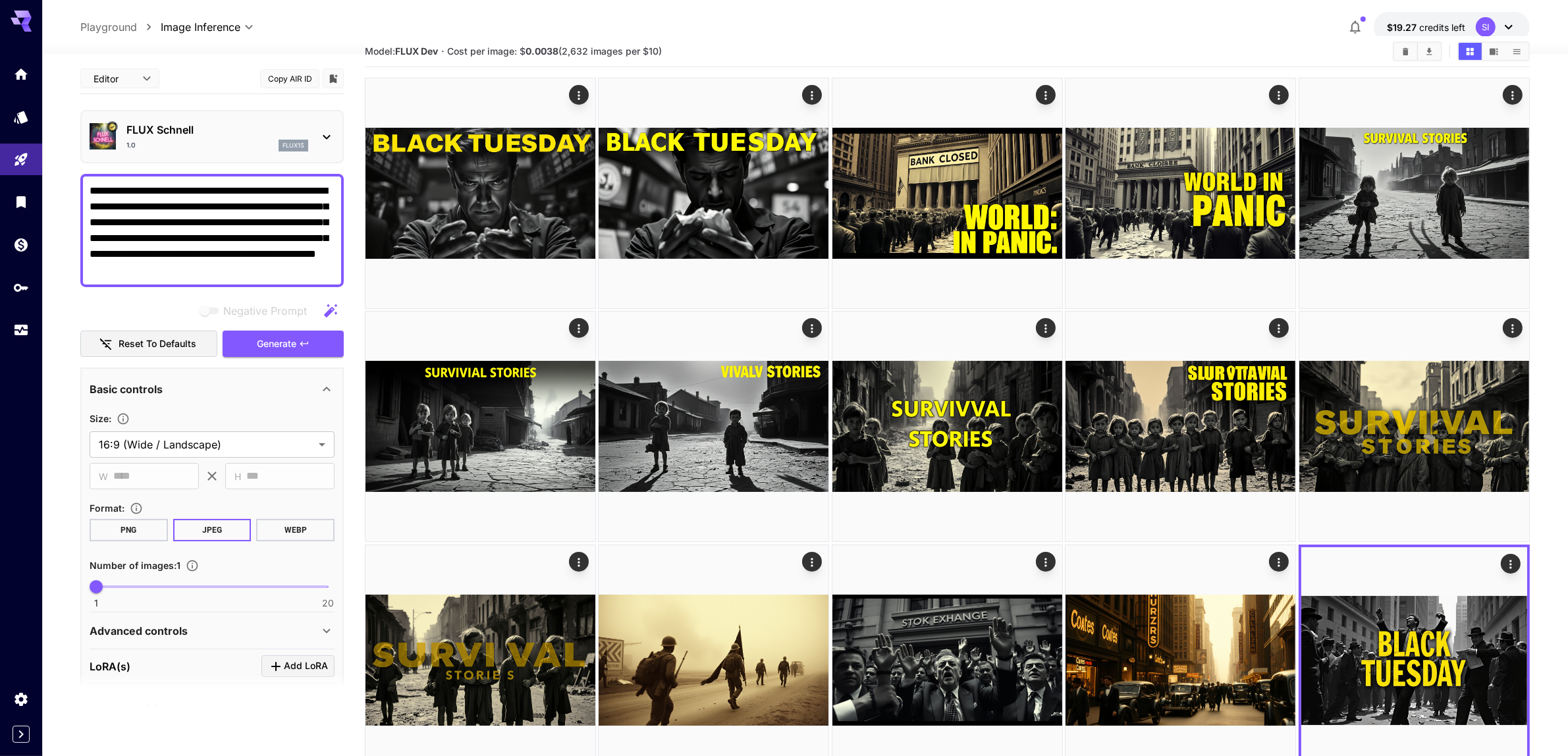
scroll to position [0, 0]
